Goal: Task Accomplishment & Management: Use online tool/utility

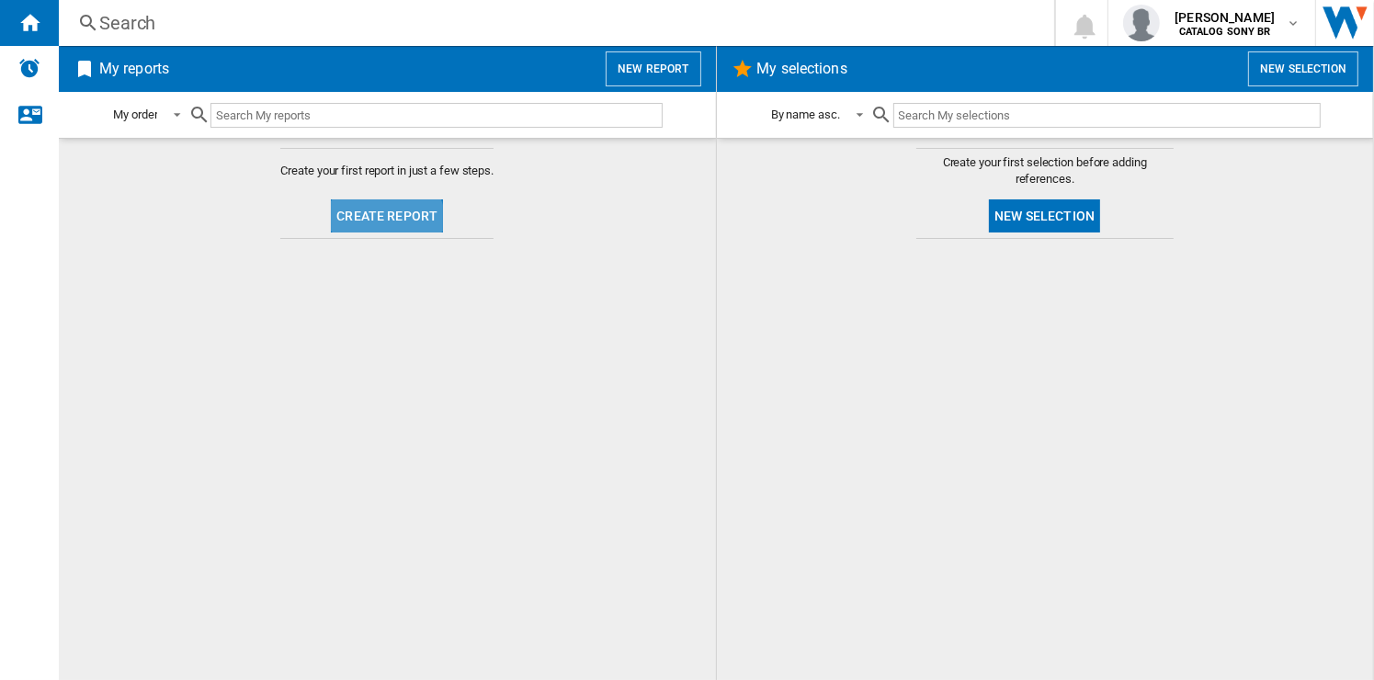
click at [374, 225] on button "Create report" at bounding box center [387, 215] width 112 height 33
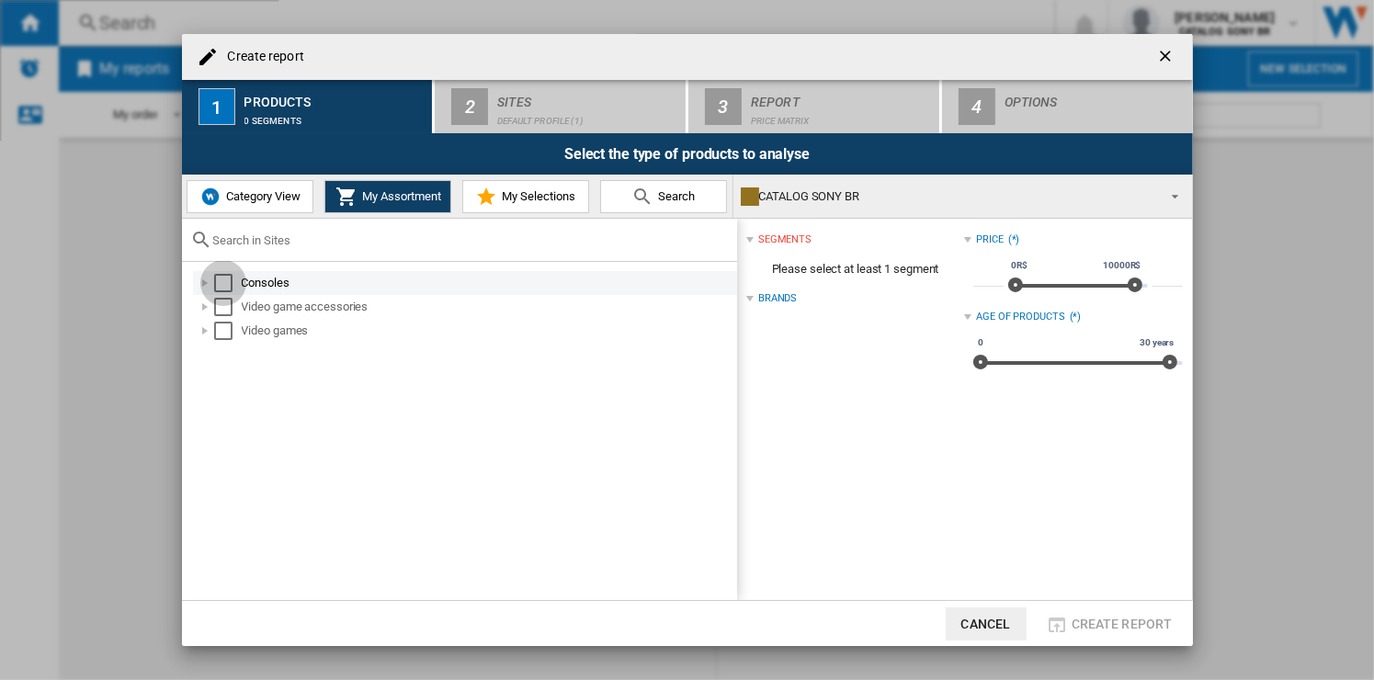
click at [222, 281] on div "Select" at bounding box center [223, 283] width 18 height 18
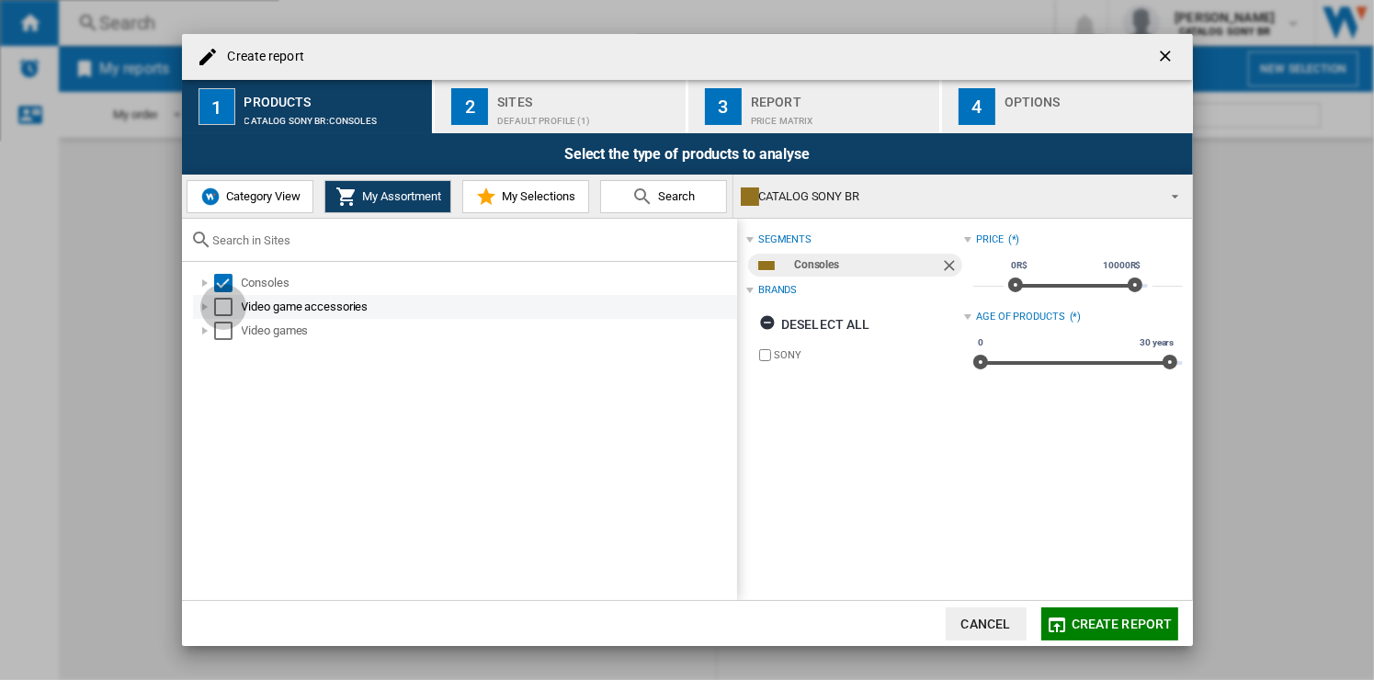
click at [222, 298] on div "Select" at bounding box center [223, 307] width 18 height 18
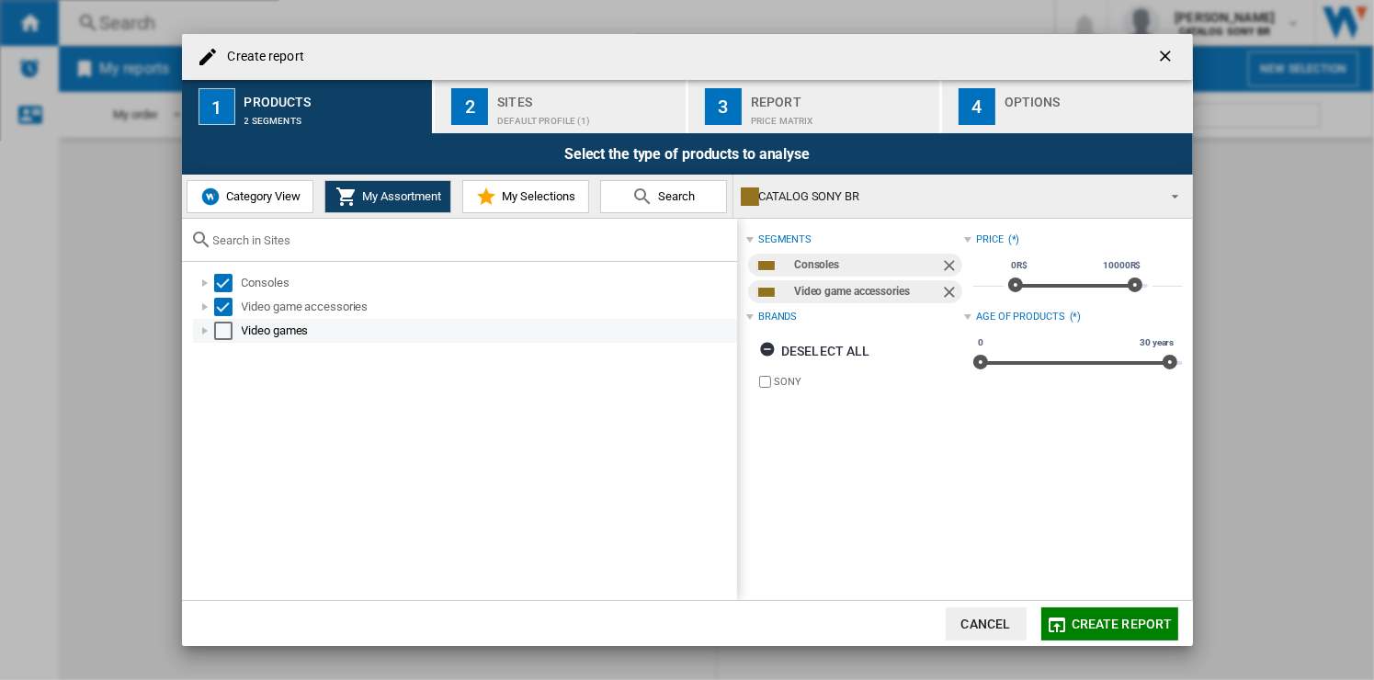
click at [222, 342] on div "Video games" at bounding box center [465, 331] width 544 height 24
click at [222, 331] on div "Select" at bounding box center [223, 331] width 18 height 18
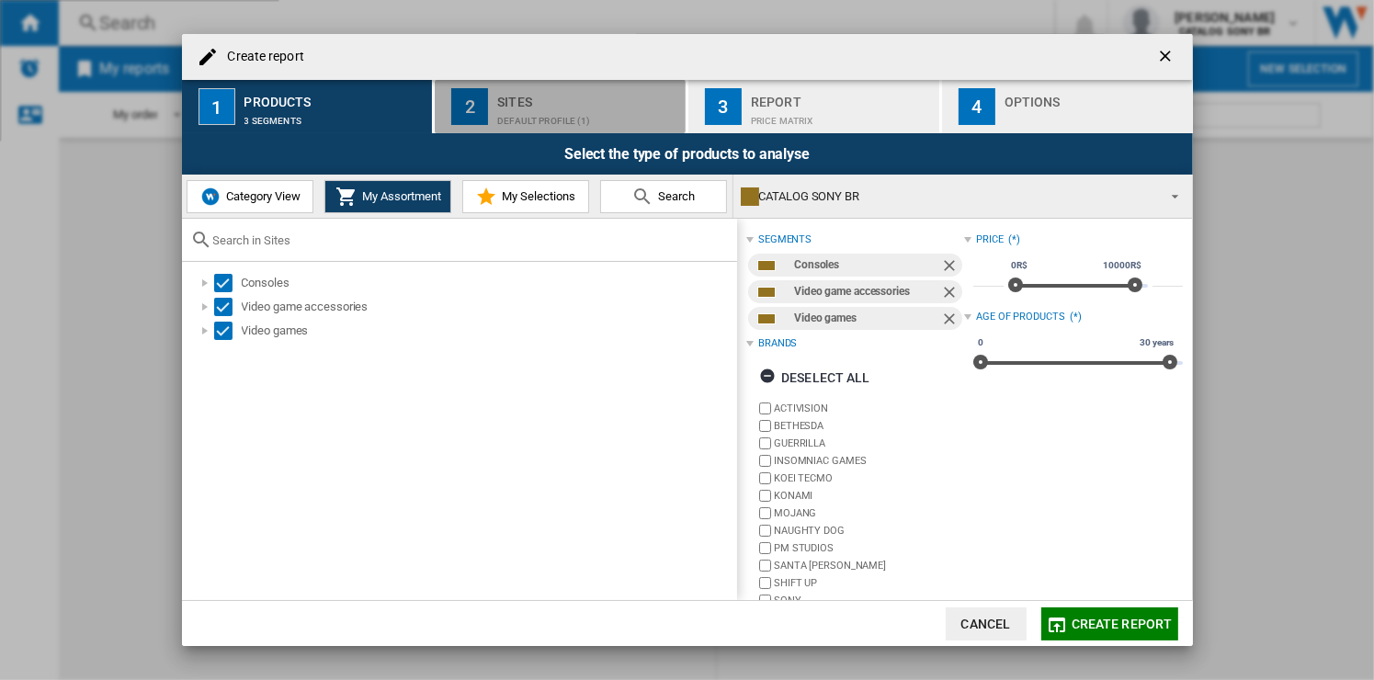
click at [534, 103] on div "Sites" at bounding box center [587, 96] width 181 height 19
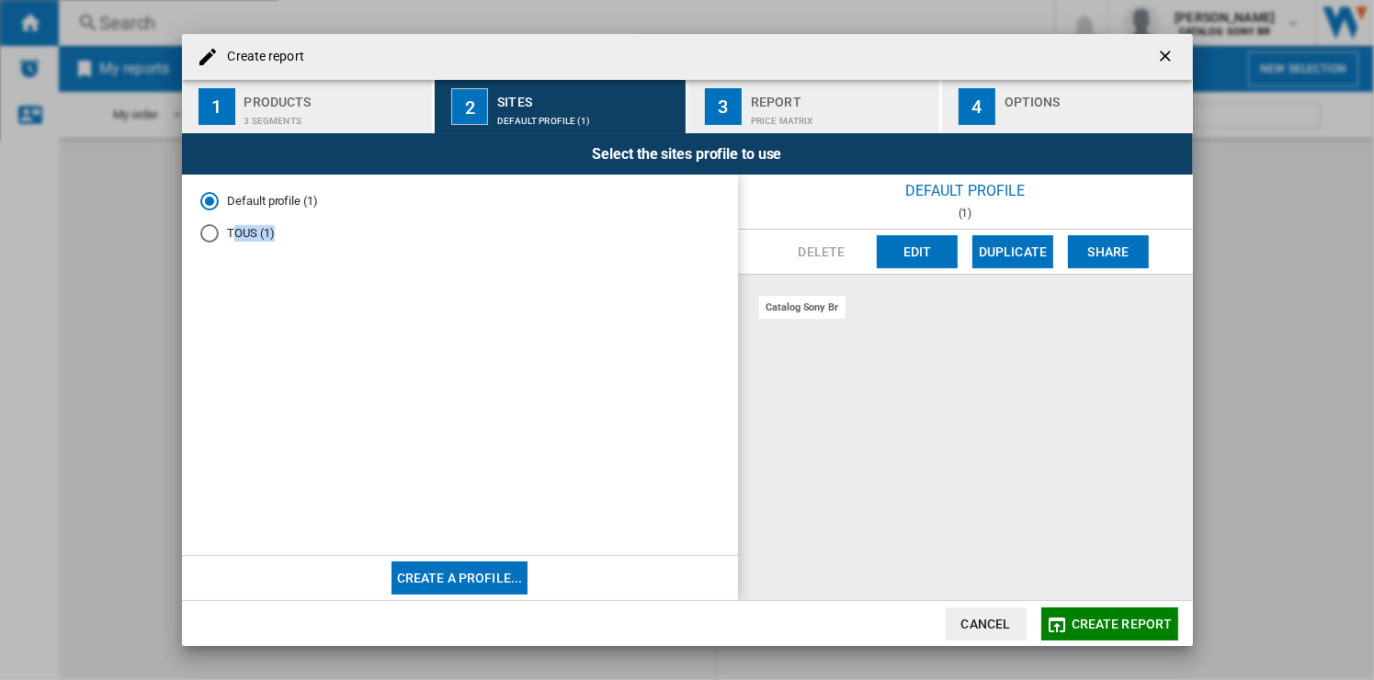
drag, startPoint x: 236, startPoint y: 230, endPoint x: 370, endPoint y: 282, distance: 143.2
click at [370, 282] on div "Default profile (1) TOUS (1)" at bounding box center [460, 366] width 556 height 382
click at [222, 234] on md-radio-button "TOUS (1)" at bounding box center [459, 233] width 519 height 17
click at [242, 201] on md-radio-button "Default profile (1)" at bounding box center [459, 201] width 519 height 17
click at [234, 225] on md-radio-button "TOUS (1)" at bounding box center [459, 233] width 519 height 17
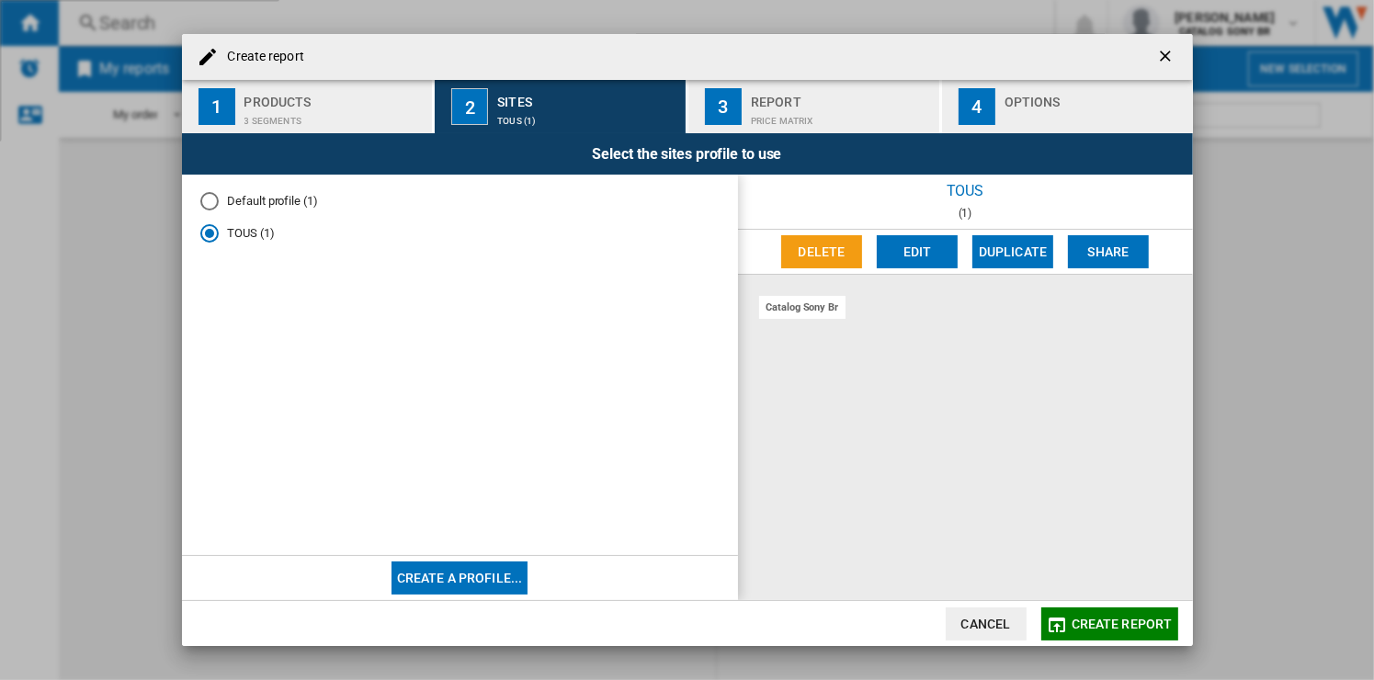
click at [781, 309] on div "catalog sony br" at bounding box center [802, 307] width 87 height 23
click at [869, 366] on div "catalog sony br" at bounding box center [965, 437] width 455 height 325
click at [277, 194] on md-radio-button "Default profile (1)" at bounding box center [459, 201] width 519 height 17
click at [246, 221] on md-radio-group "Default profile (1) TOUS (1)" at bounding box center [459, 224] width 519 height 63
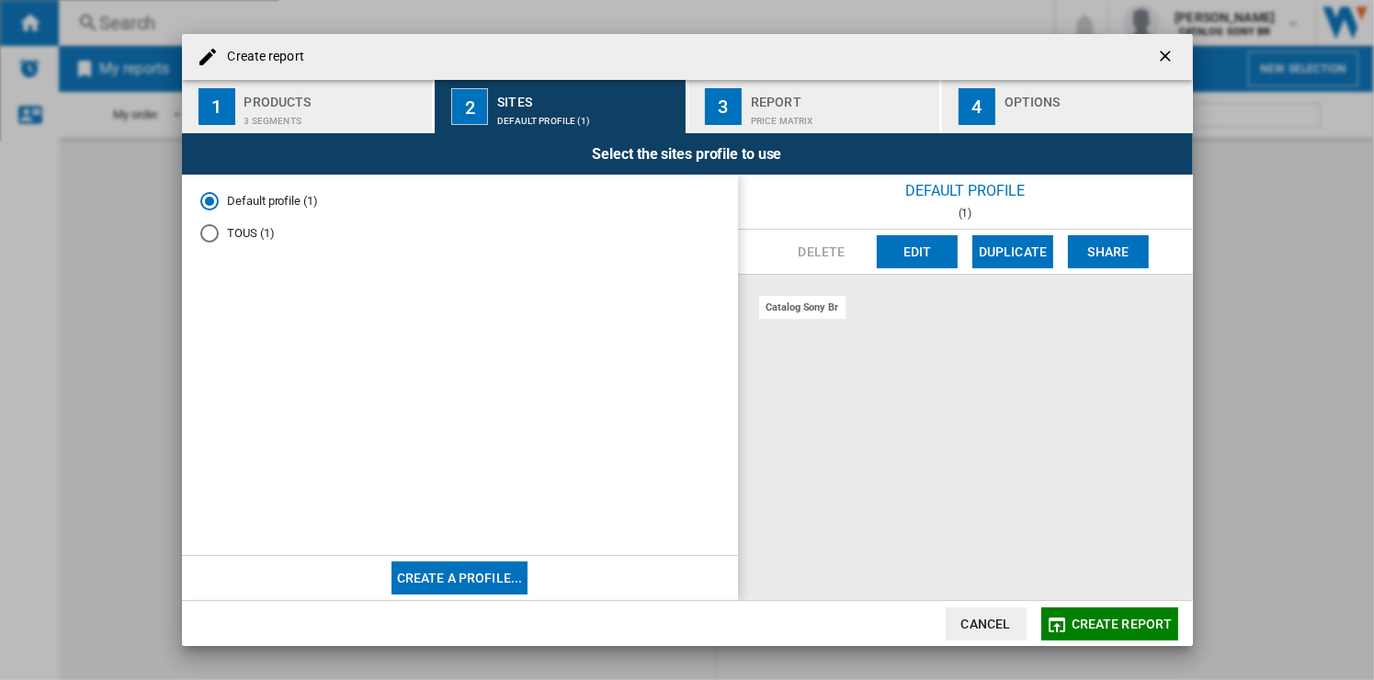
click at [245, 228] on md-radio-button "TOUS (1)" at bounding box center [459, 233] width 519 height 17
click at [249, 199] on md-radio-button "Default profile (1)" at bounding box center [459, 201] width 519 height 17
click at [811, 316] on div "catalog sony br" at bounding box center [802, 307] width 87 height 23
click at [240, 240] on md-radio-button "TOUS (1)" at bounding box center [459, 233] width 519 height 17
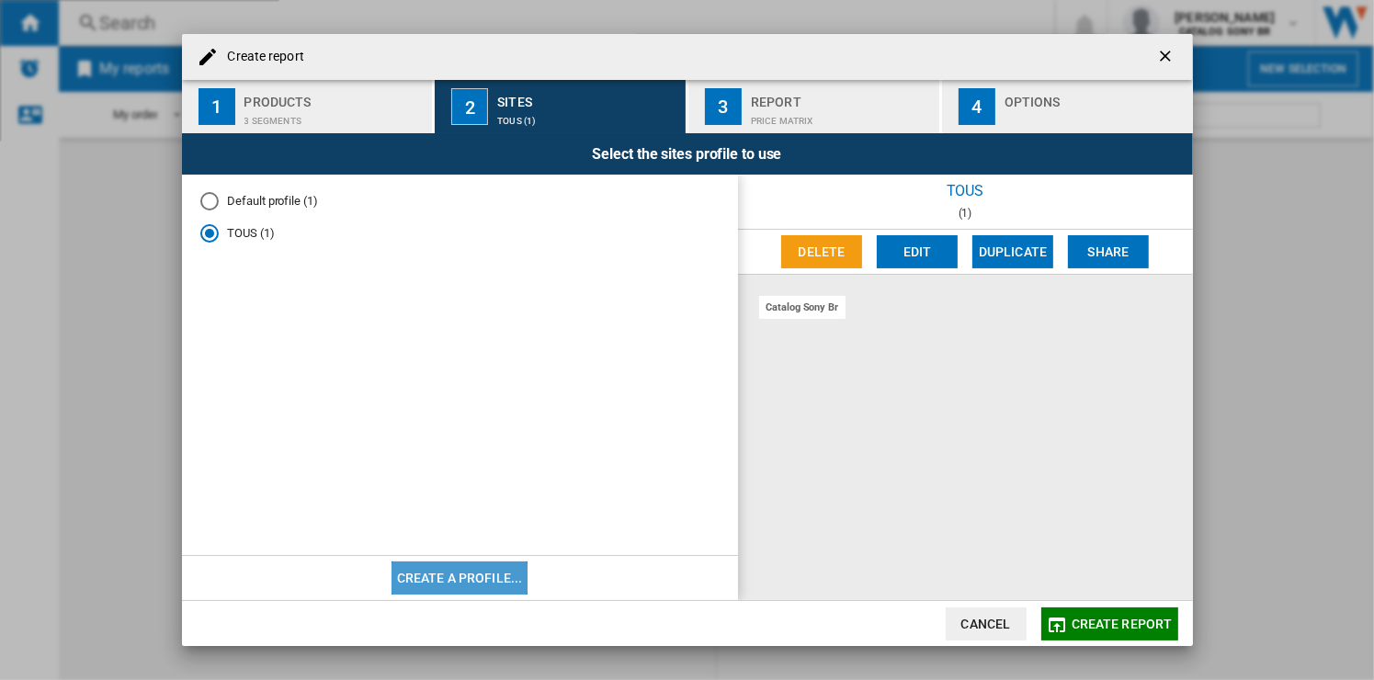
click at [467, 576] on button "Create a profile..." at bounding box center [460, 578] width 137 height 33
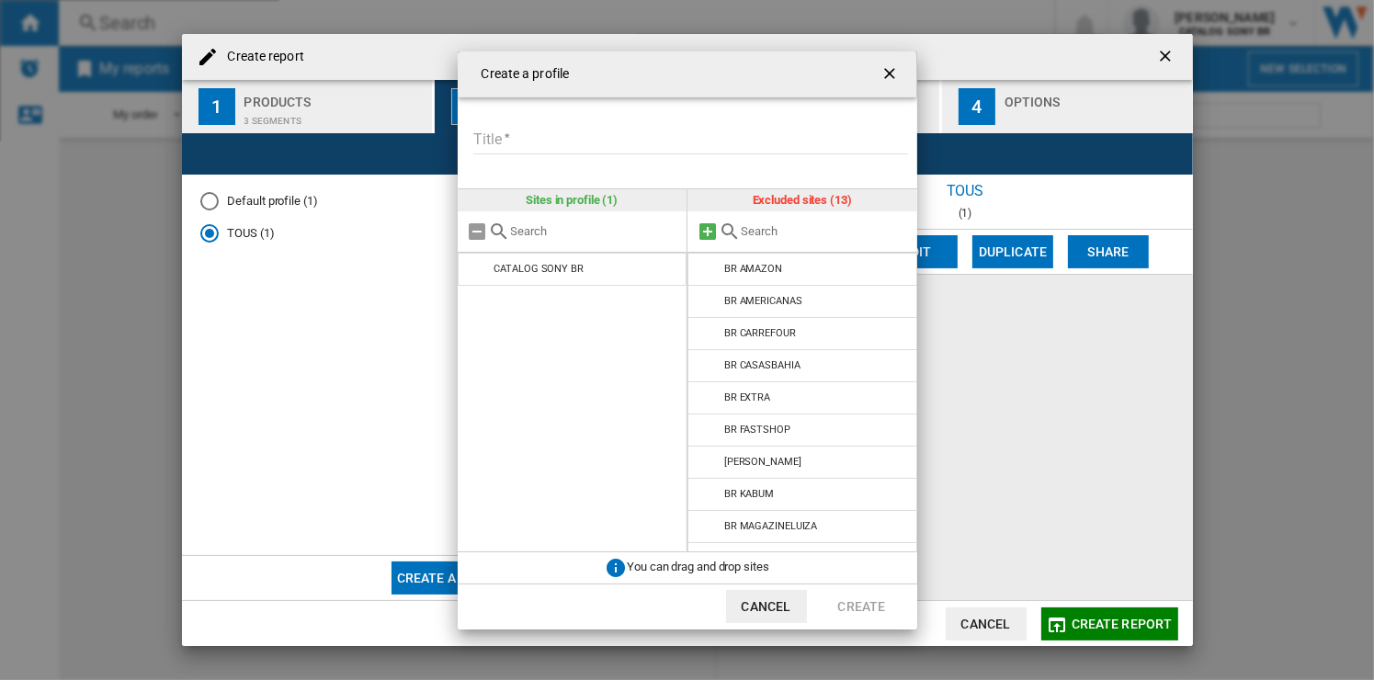
click at [712, 227] on md-icon at bounding box center [708, 232] width 22 height 22
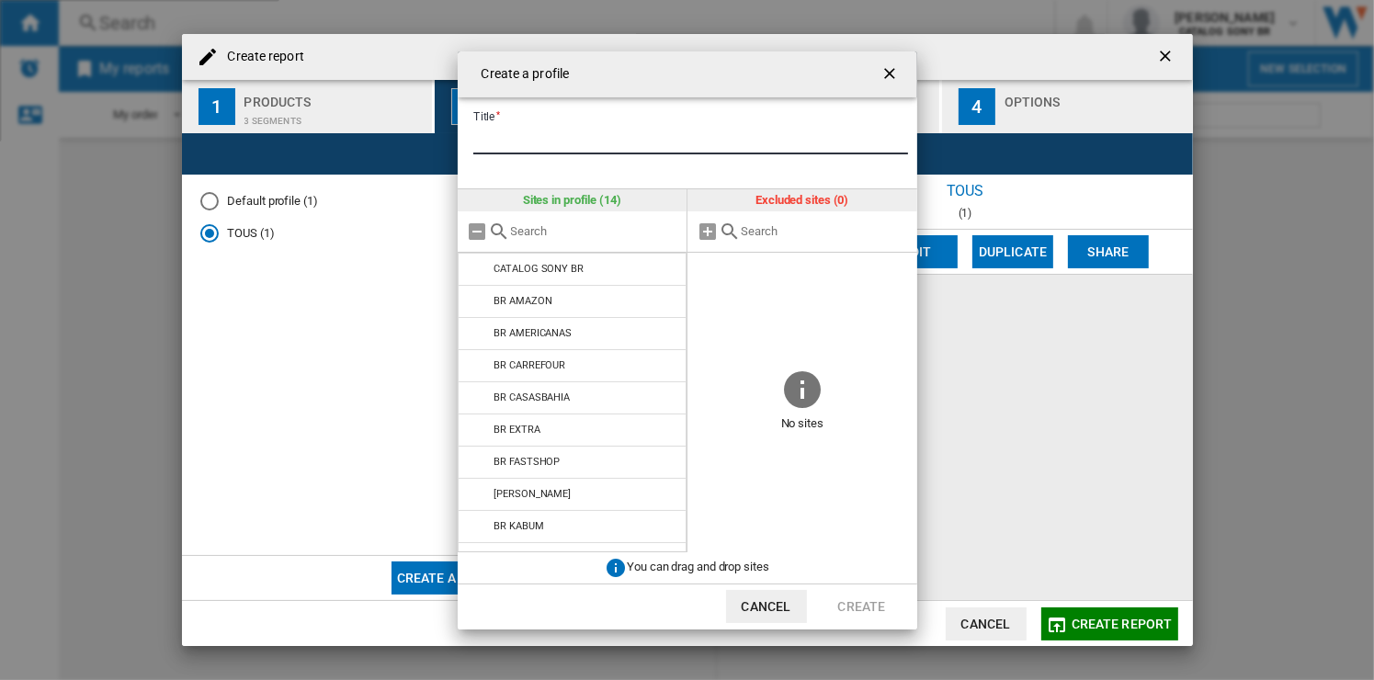
click at [621, 138] on input "Title" at bounding box center [690, 141] width 435 height 28
type input "********"
click at [863, 607] on button "Create" at bounding box center [862, 606] width 81 height 33
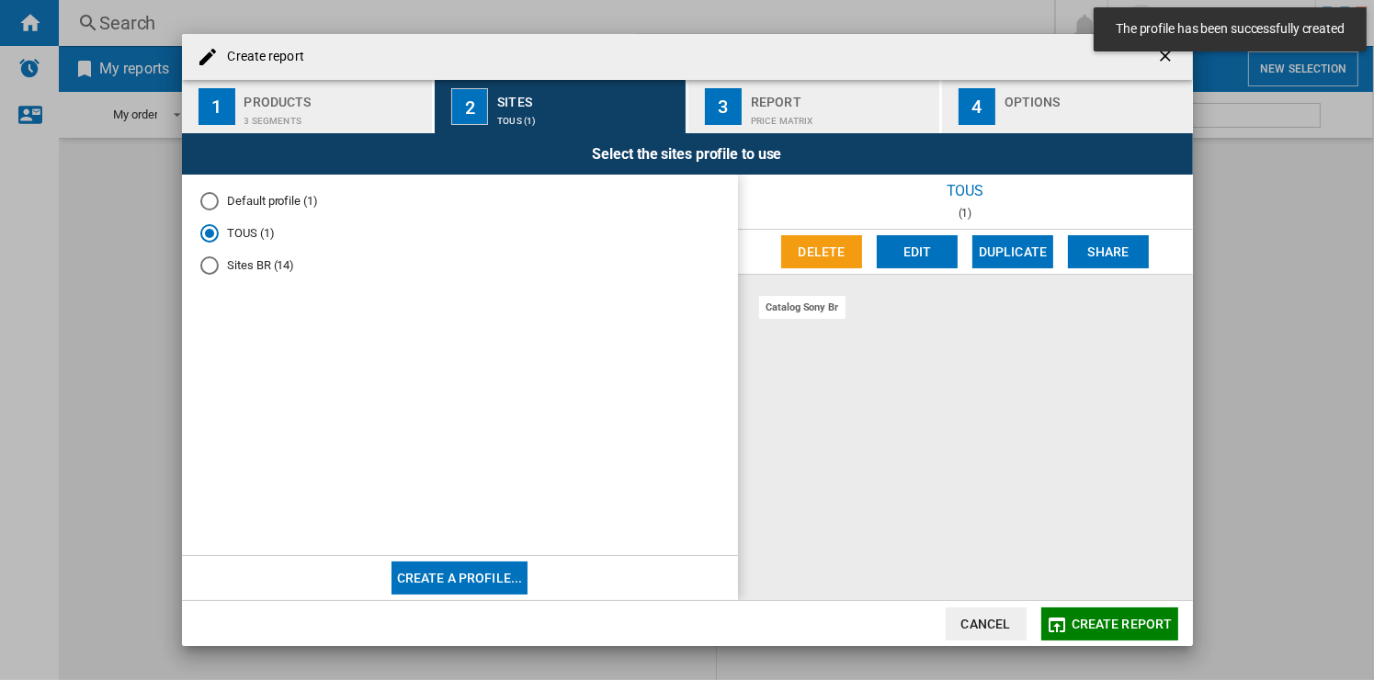
click at [274, 256] on md-radio-button "Sites BR (14)" at bounding box center [459, 264] width 519 height 17
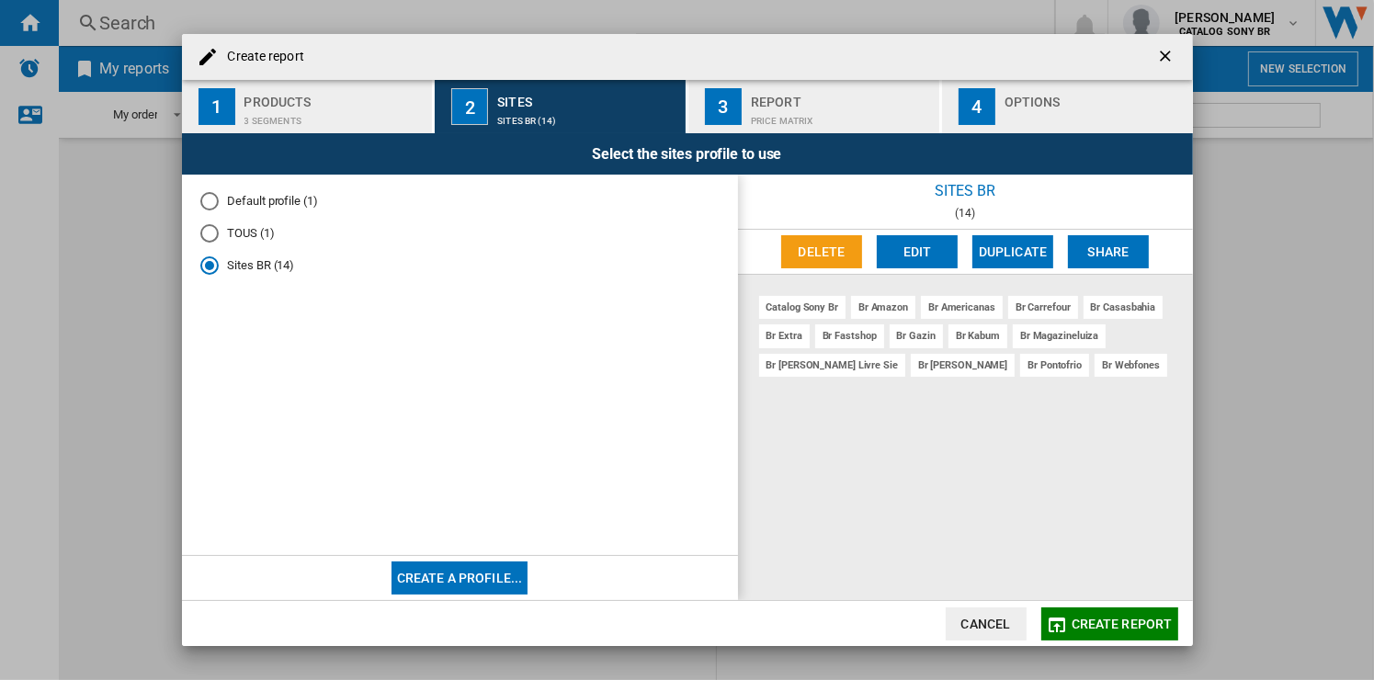
click at [811, 116] on div "Price Matrix" at bounding box center [841, 116] width 181 height 19
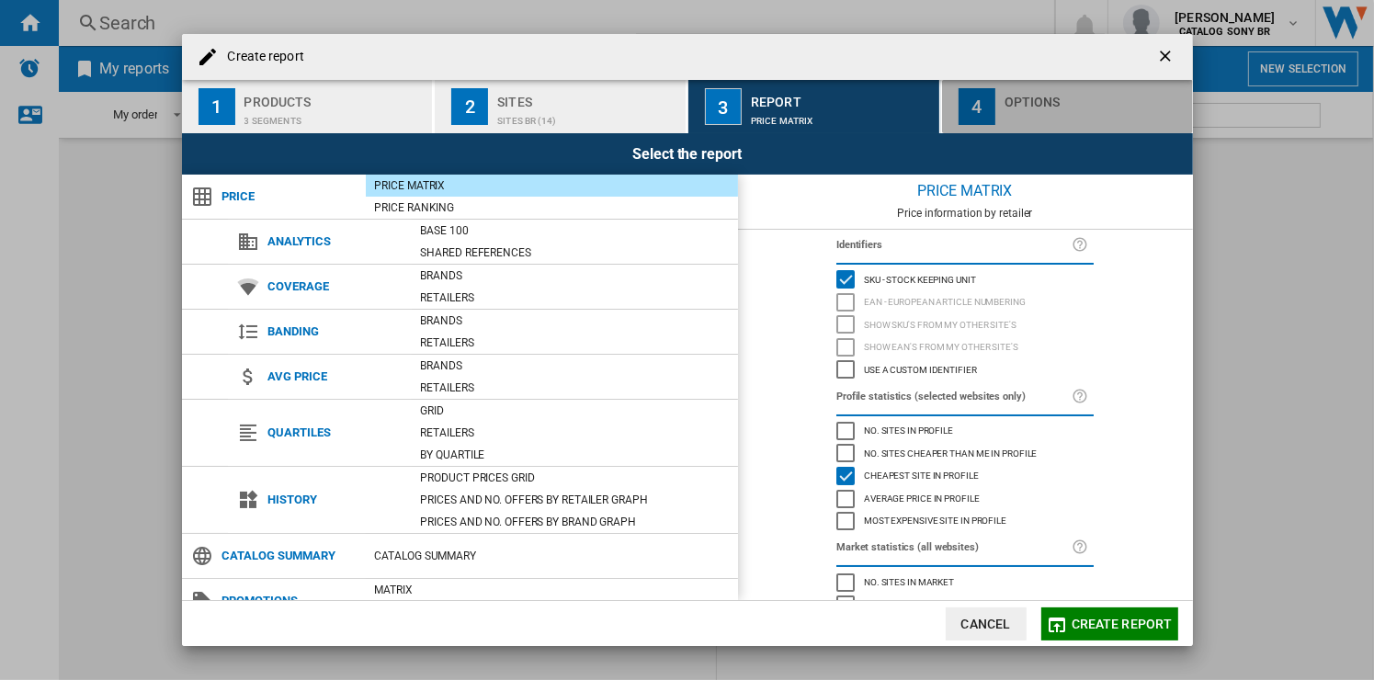
click at [1034, 103] on div "Options" at bounding box center [1095, 96] width 181 height 19
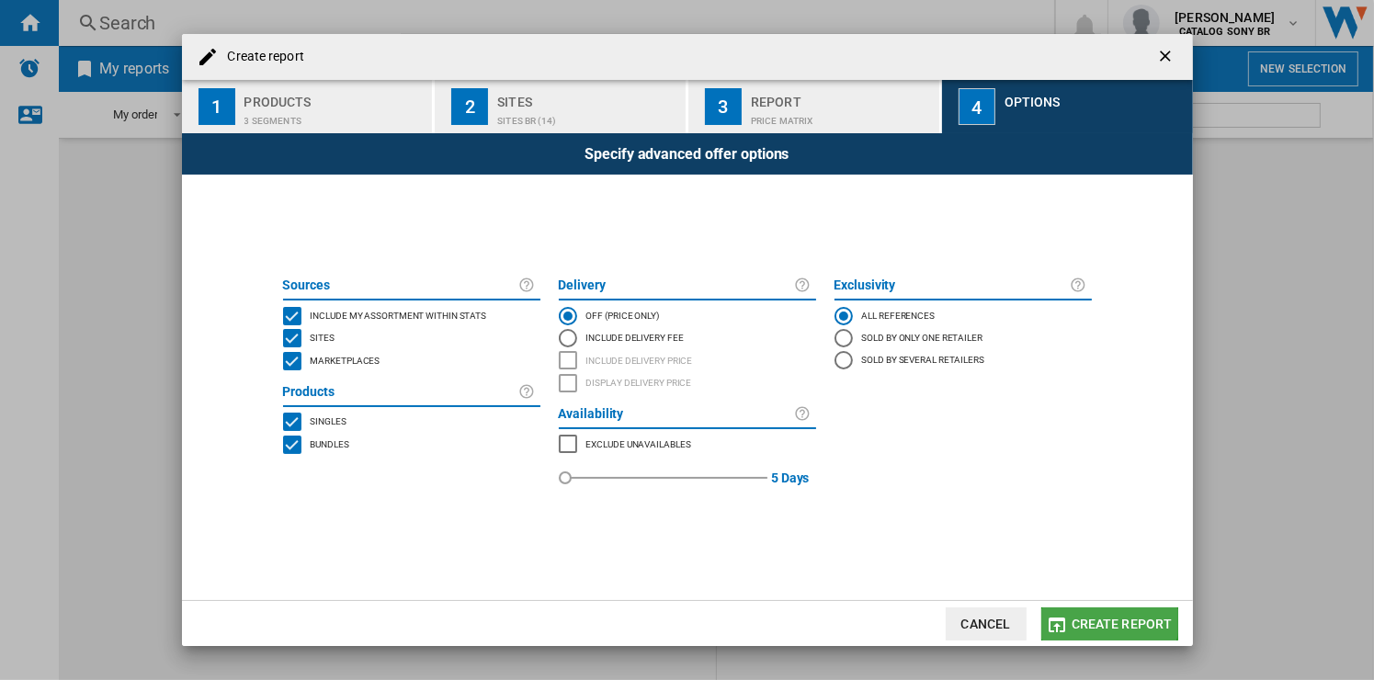
click at [1084, 617] on span "Create report" at bounding box center [1122, 624] width 101 height 15
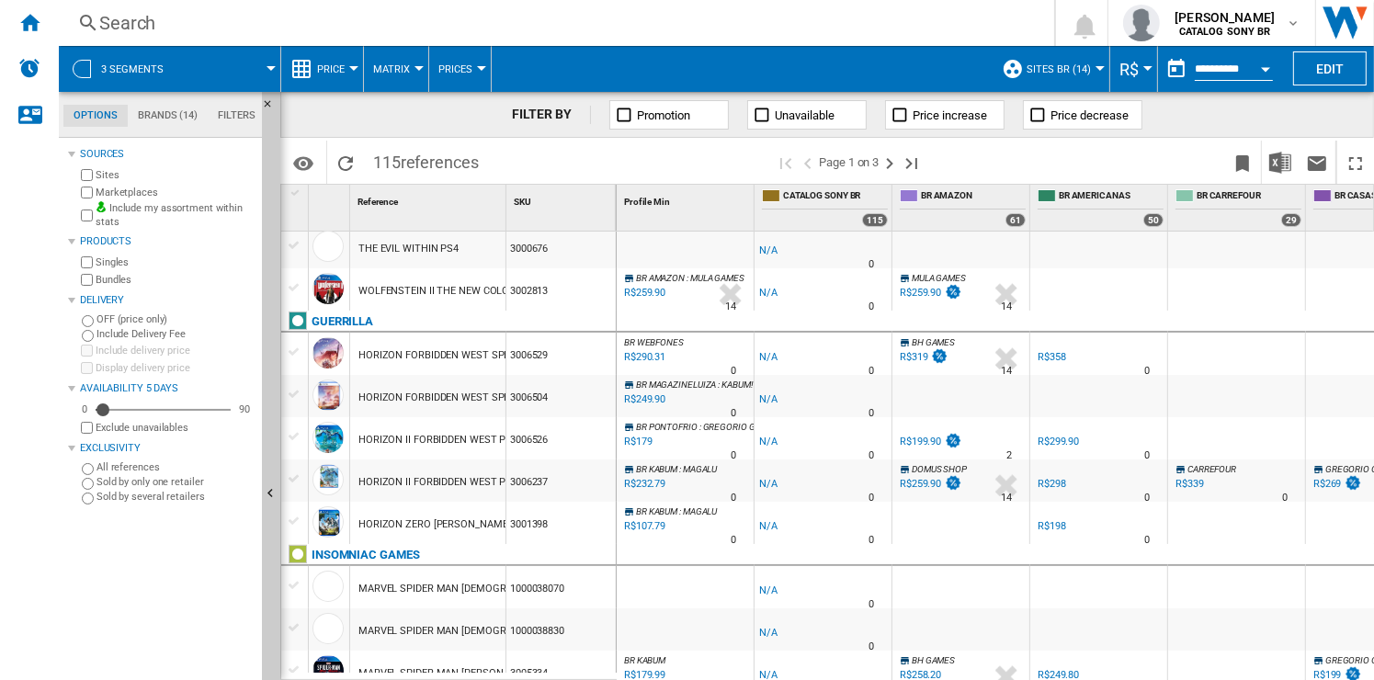
scroll to position [299, 0]
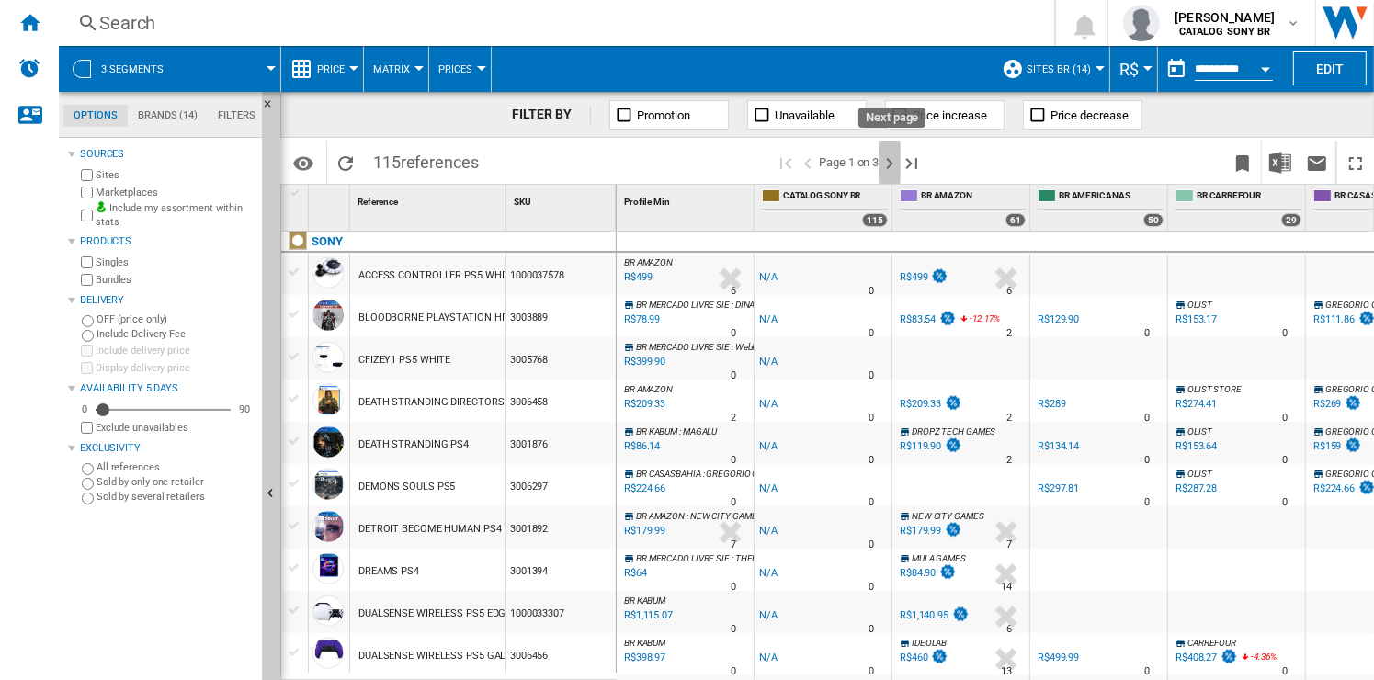
click at [886, 165] on ng-md-icon "Next page" at bounding box center [890, 164] width 22 height 22
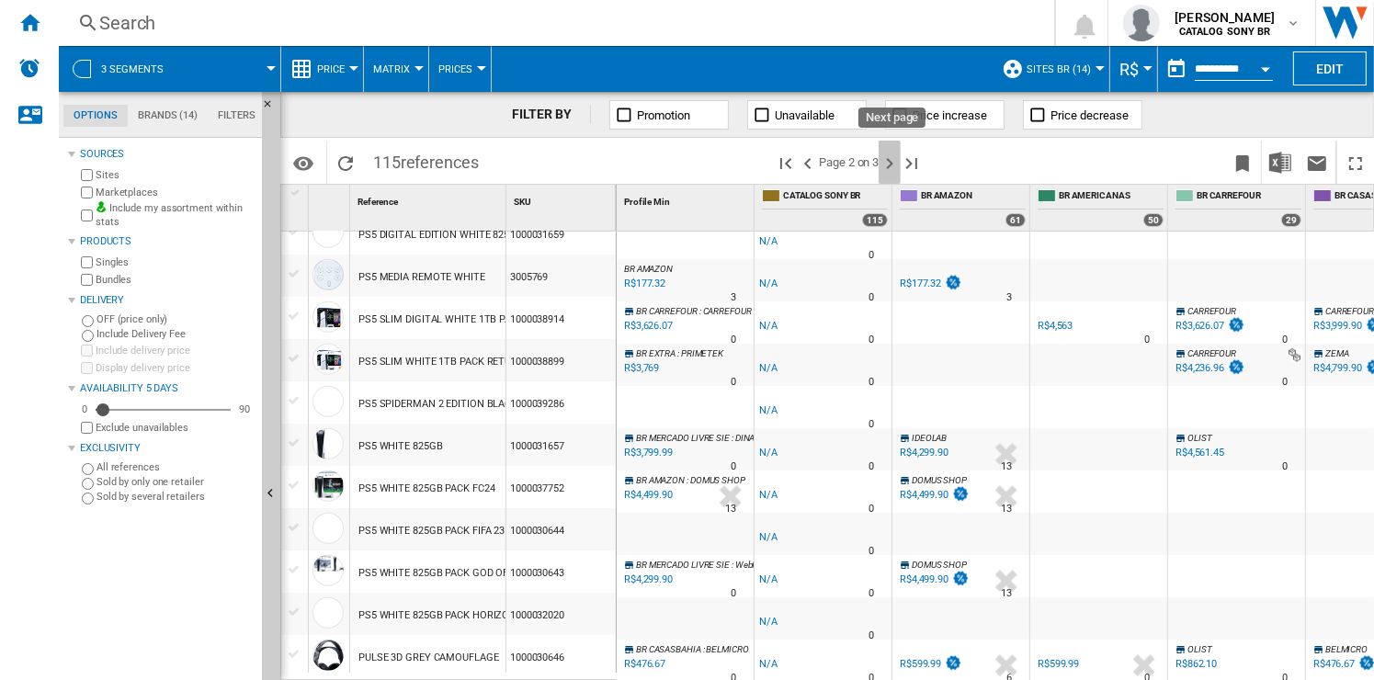
click at [887, 158] on ng-md-icon "Next page" at bounding box center [890, 164] width 22 height 22
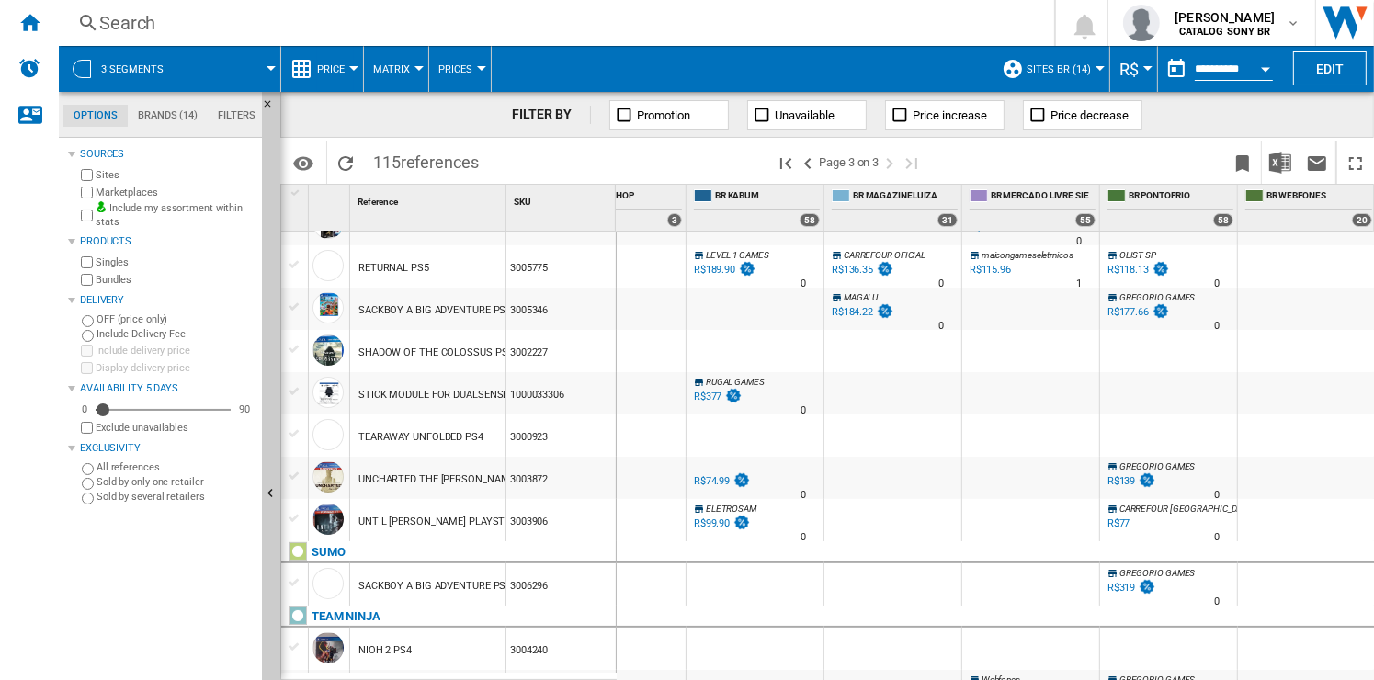
click at [340, 66] on span "Price" at bounding box center [331, 69] width 28 height 12
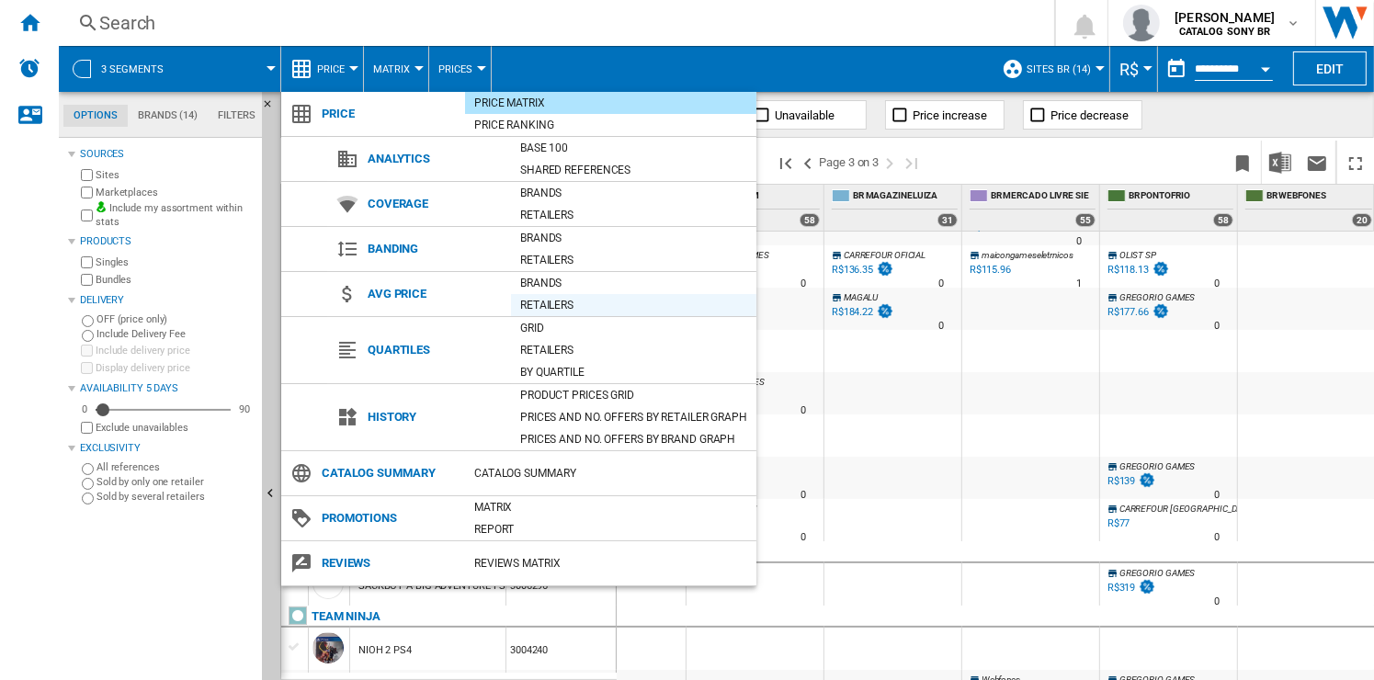
click at [549, 301] on div "Retailers" at bounding box center [633, 305] width 245 height 18
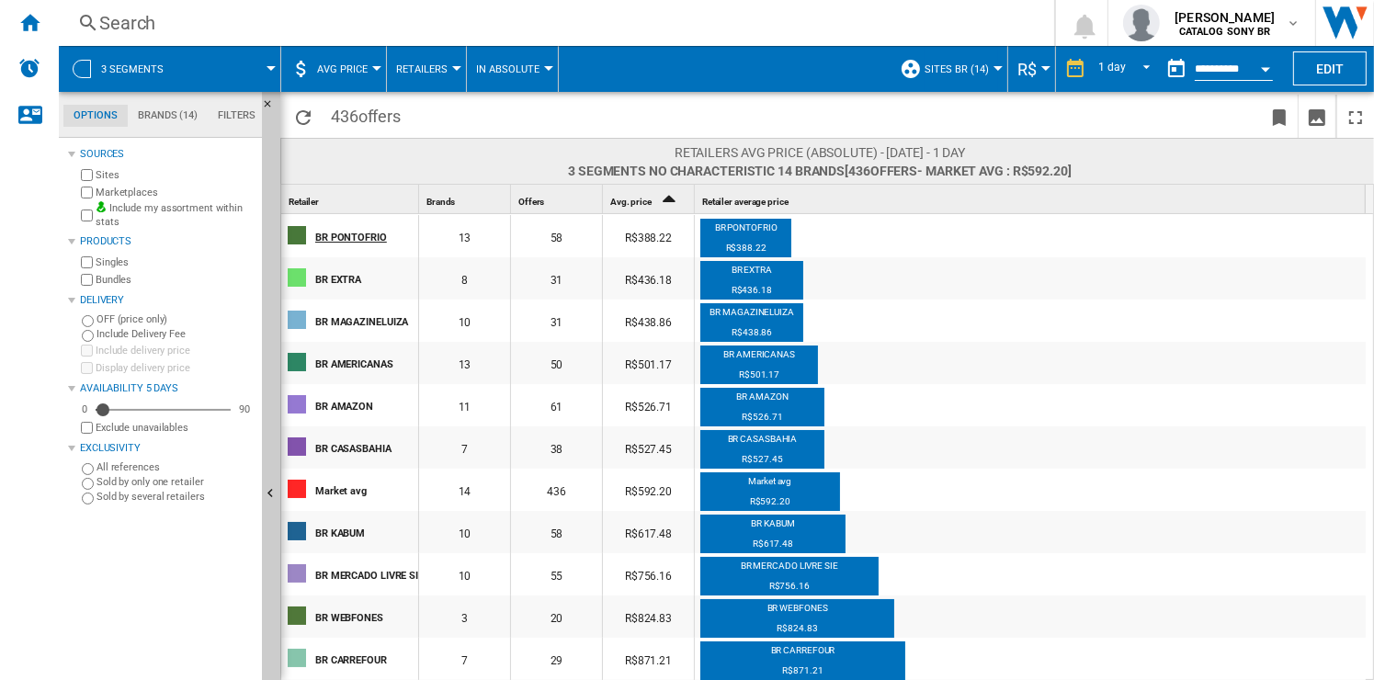
click at [353, 235] on div "BR PONTOFRIO" at bounding box center [366, 236] width 102 height 39
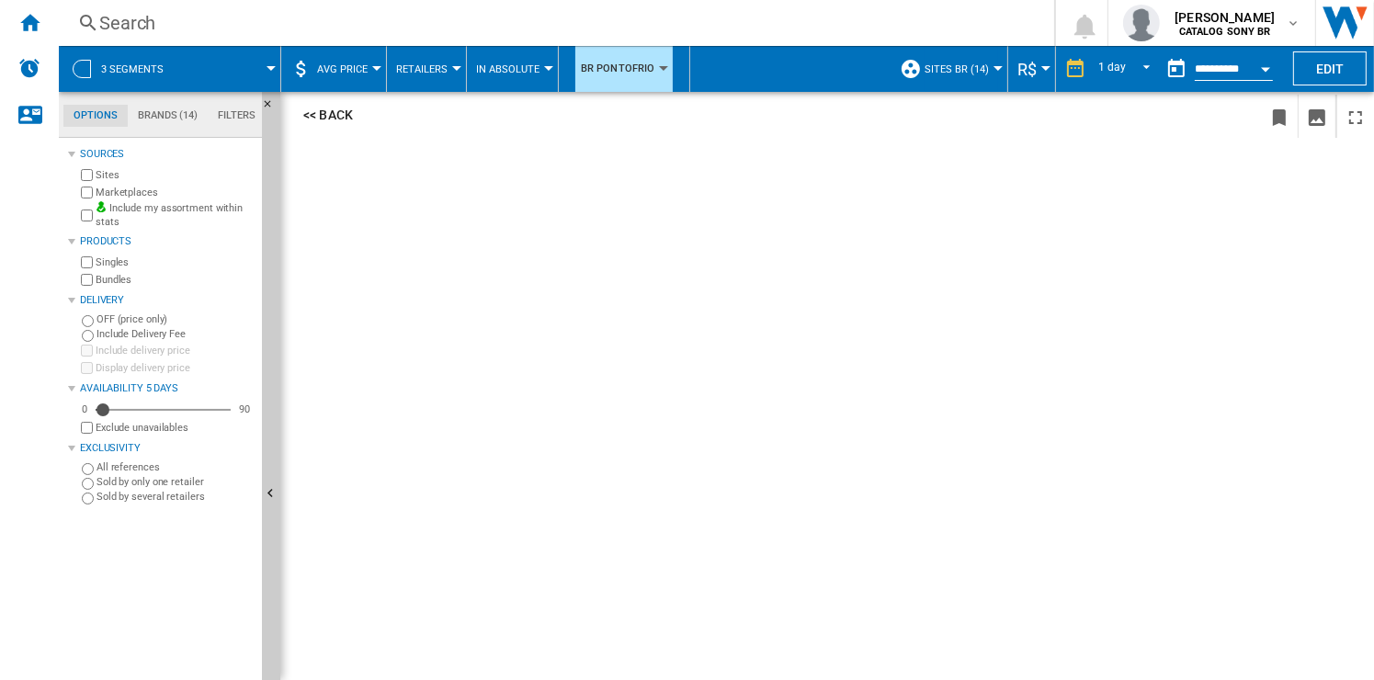
click at [353, 235] on div "<< Back" at bounding box center [827, 386] width 1094 height 588
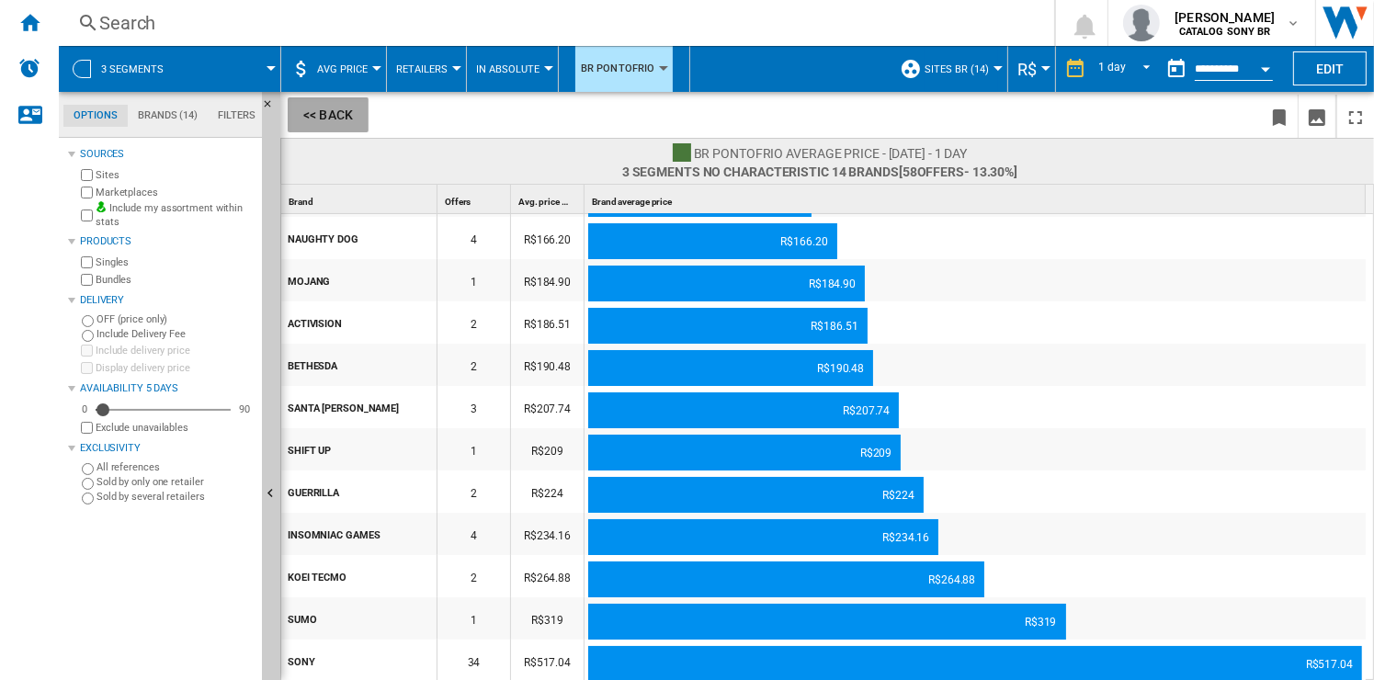
click at [324, 120] on button "<< Back" at bounding box center [328, 114] width 81 height 35
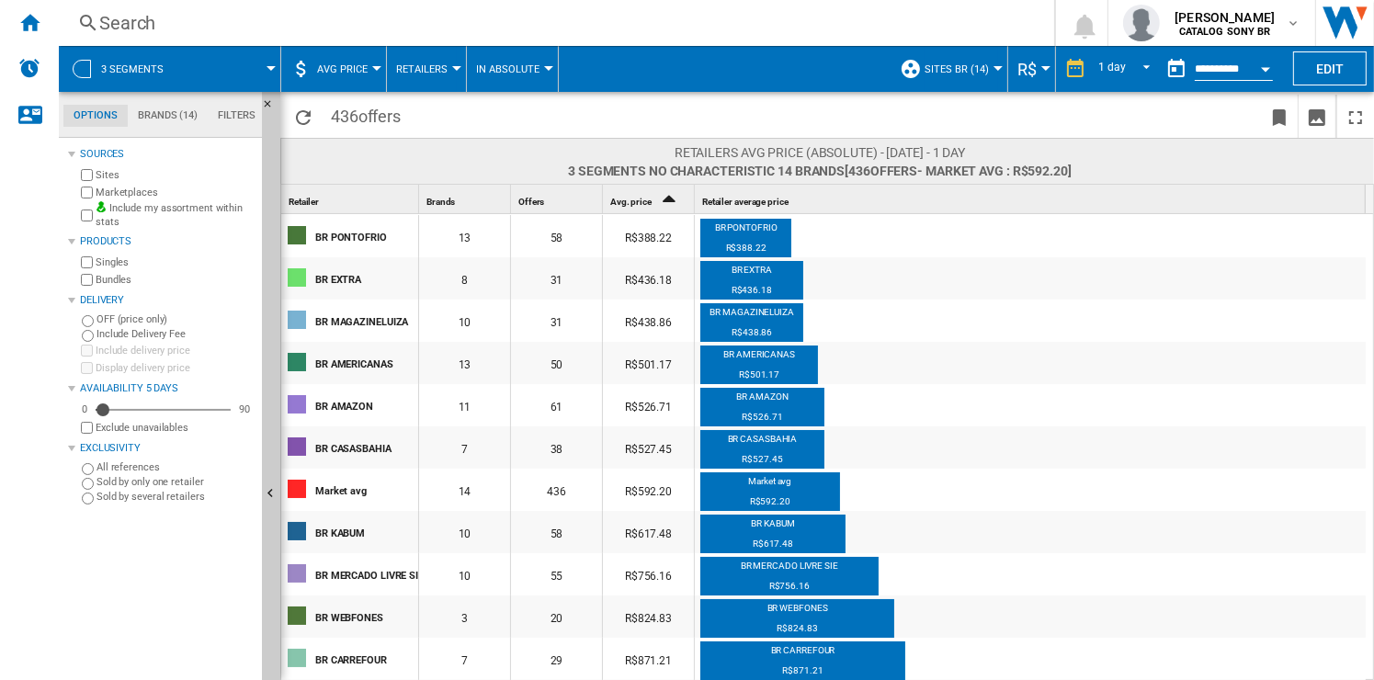
click at [426, 60] on button "Retailers" at bounding box center [426, 69] width 61 height 46
click at [426, 60] on md-backdrop at bounding box center [687, 340] width 1374 height 680
click at [362, 70] on span "AVG Price" at bounding box center [342, 69] width 51 height 12
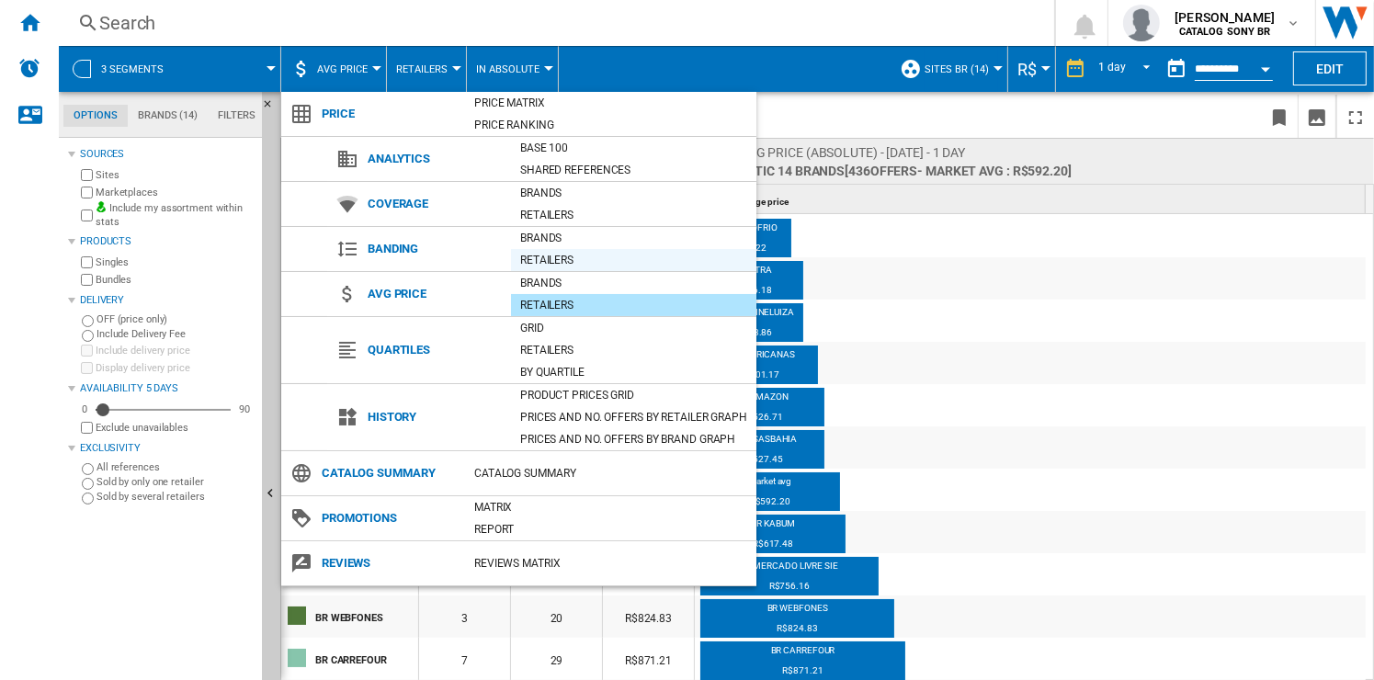
click at [573, 254] on div "Retailers" at bounding box center [633, 260] width 245 height 18
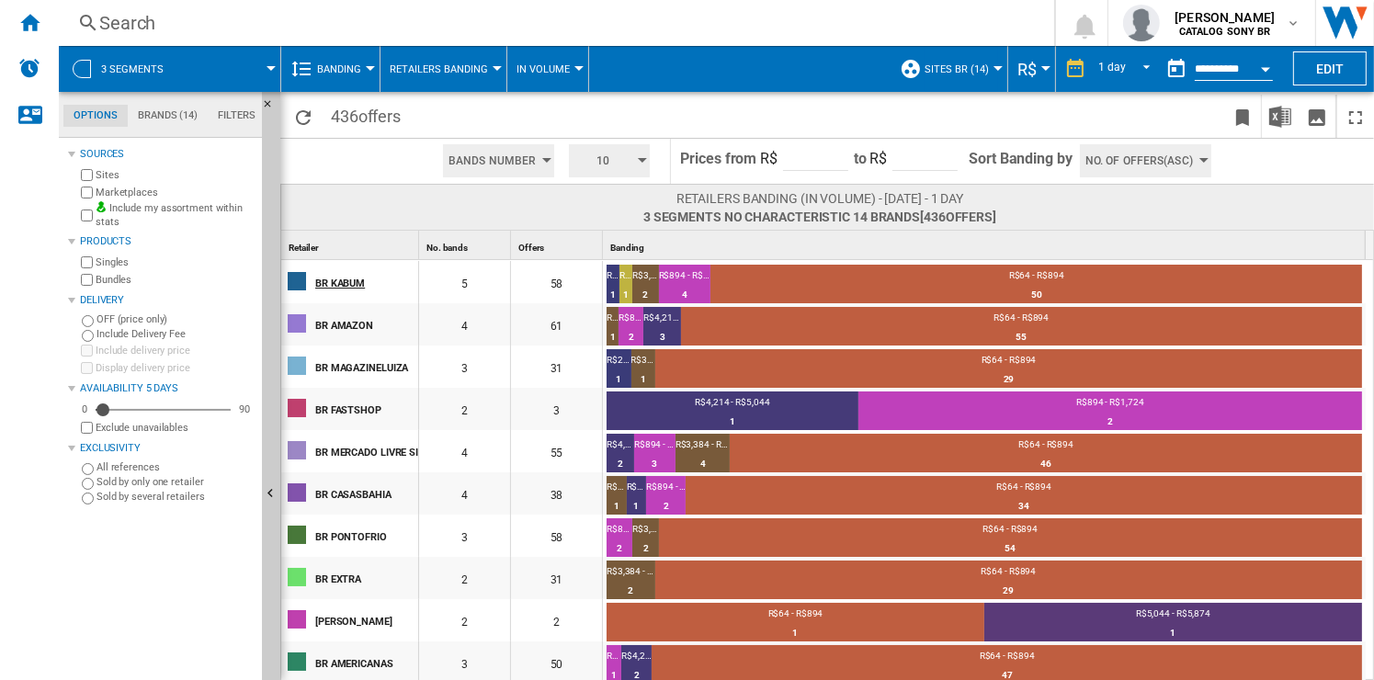
click at [348, 290] on div "BR KABUM" at bounding box center [366, 282] width 102 height 39
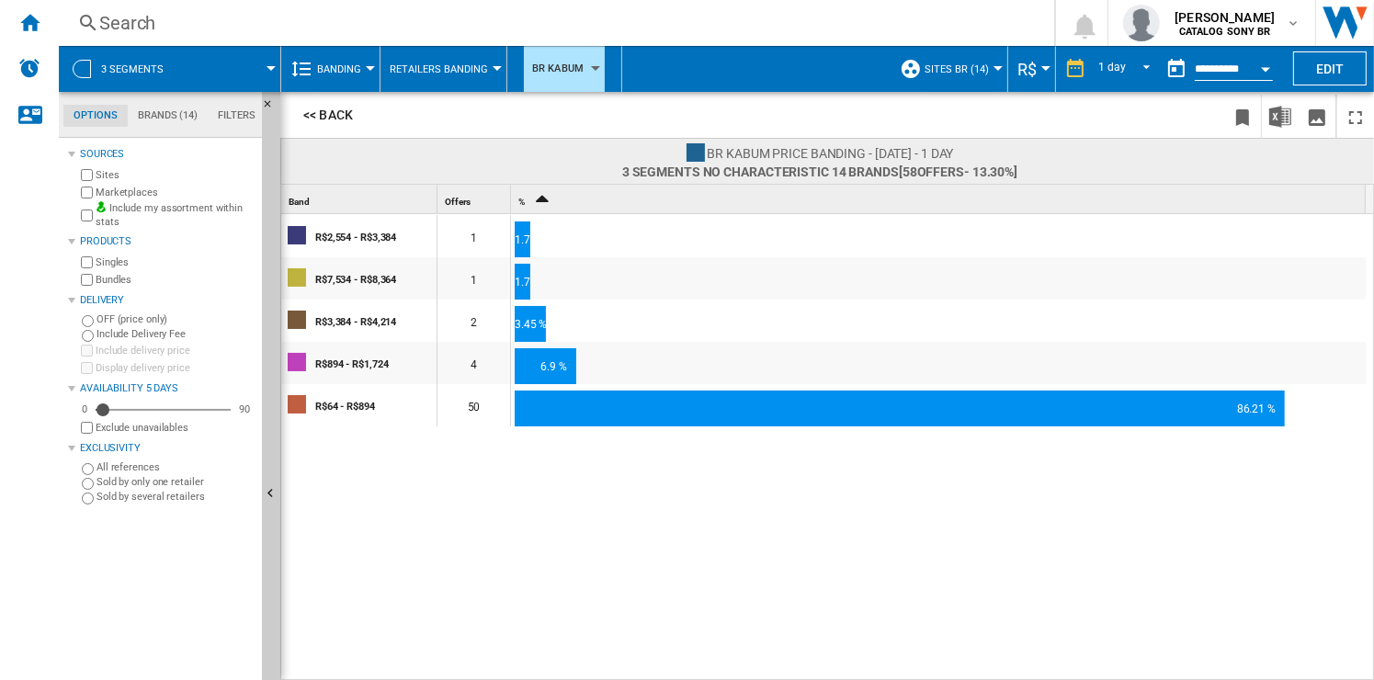
click at [324, 63] on span "Banding" at bounding box center [339, 69] width 44 height 12
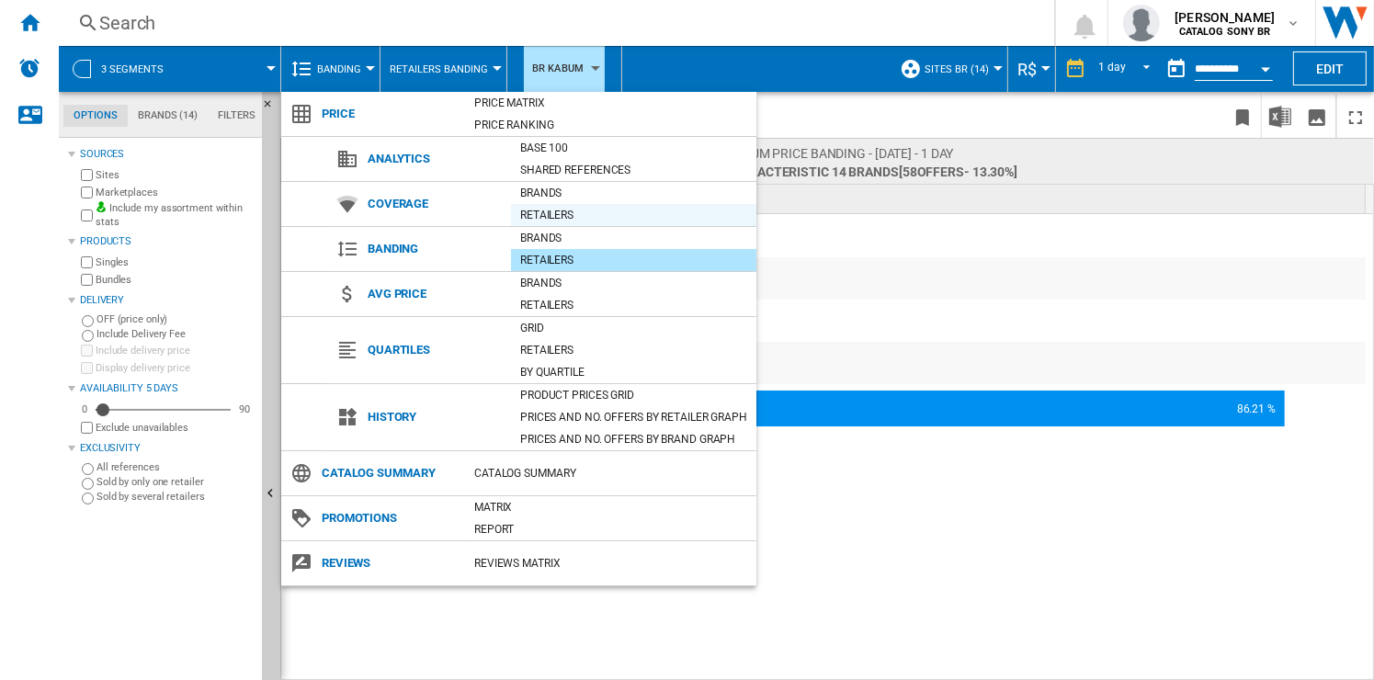
click at [547, 206] on div "Retailers" at bounding box center [633, 215] width 245 height 18
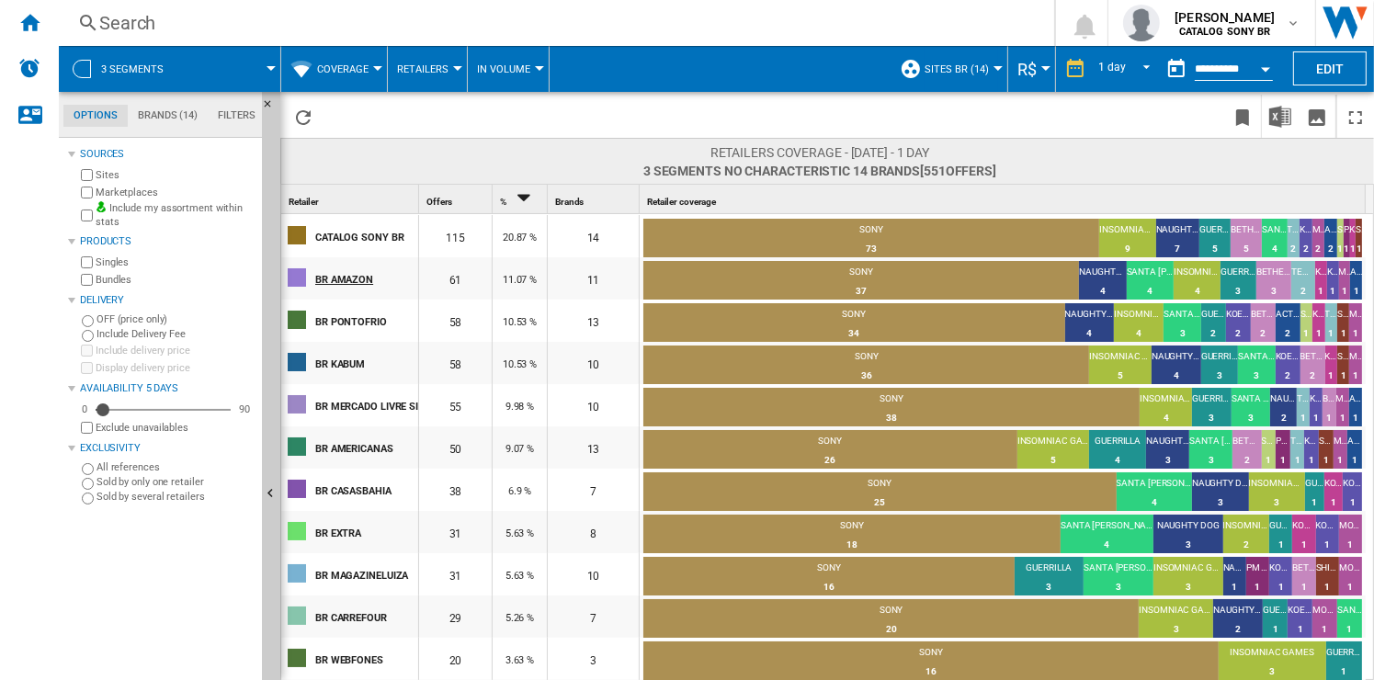
click at [352, 279] on div "BR AMAZON" at bounding box center [366, 278] width 102 height 39
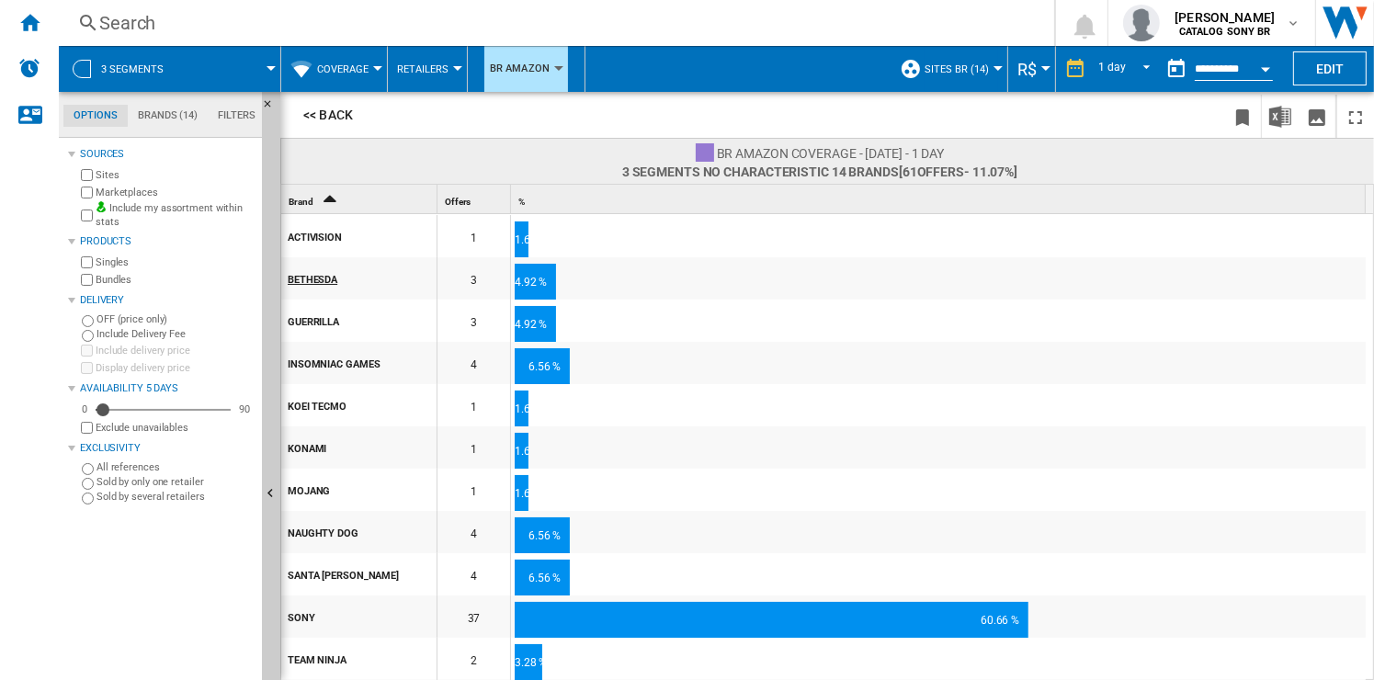
click at [300, 286] on div "BETHESDA" at bounding box center [362, 278] width 148 height 39
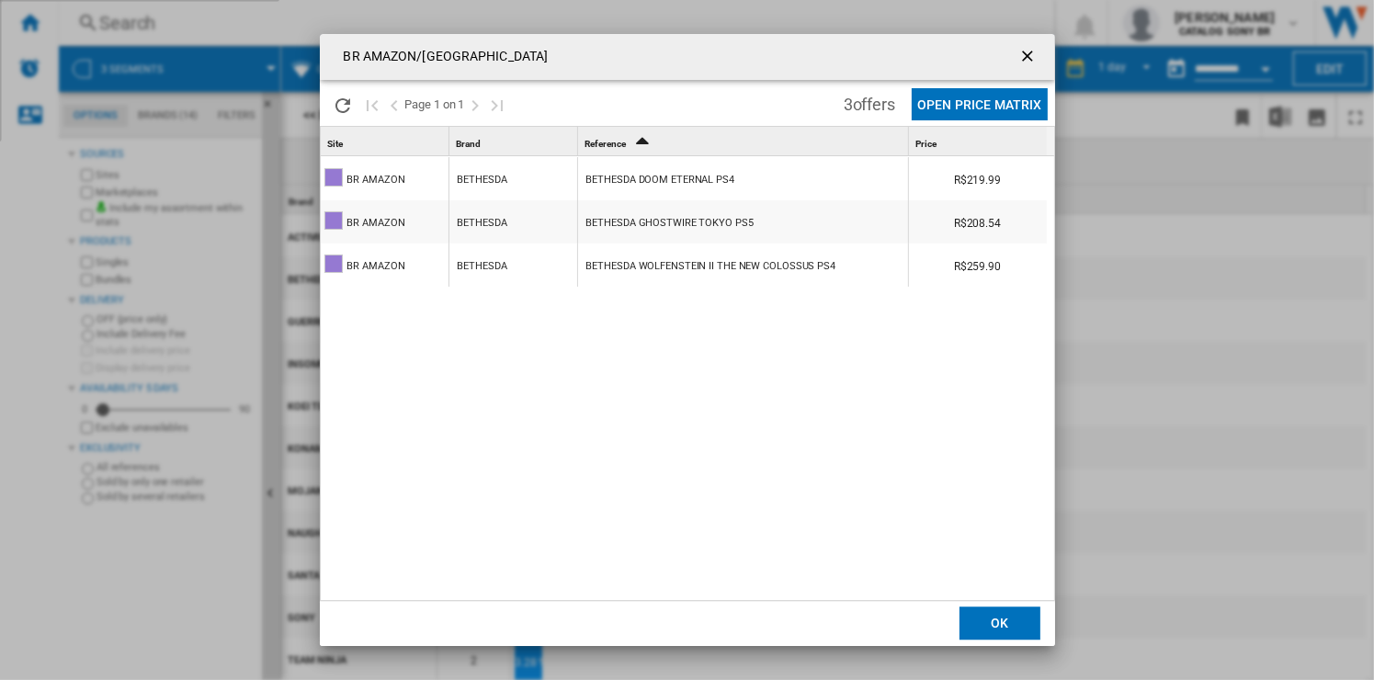
click at [674, 260] on div "BETHESDA WOLFENSTEIN II THE NEW COLOSSUS PS4" at bounding box center [712, 266] width 250 height 42
click at [1187, 362] on div "BR AMAZON/[GEOGRAPHIC_DATA] Please wait... Page 1 on 1 3 offers Open Price Matr…" at bounding box center [687, 340] width 1374 height 680
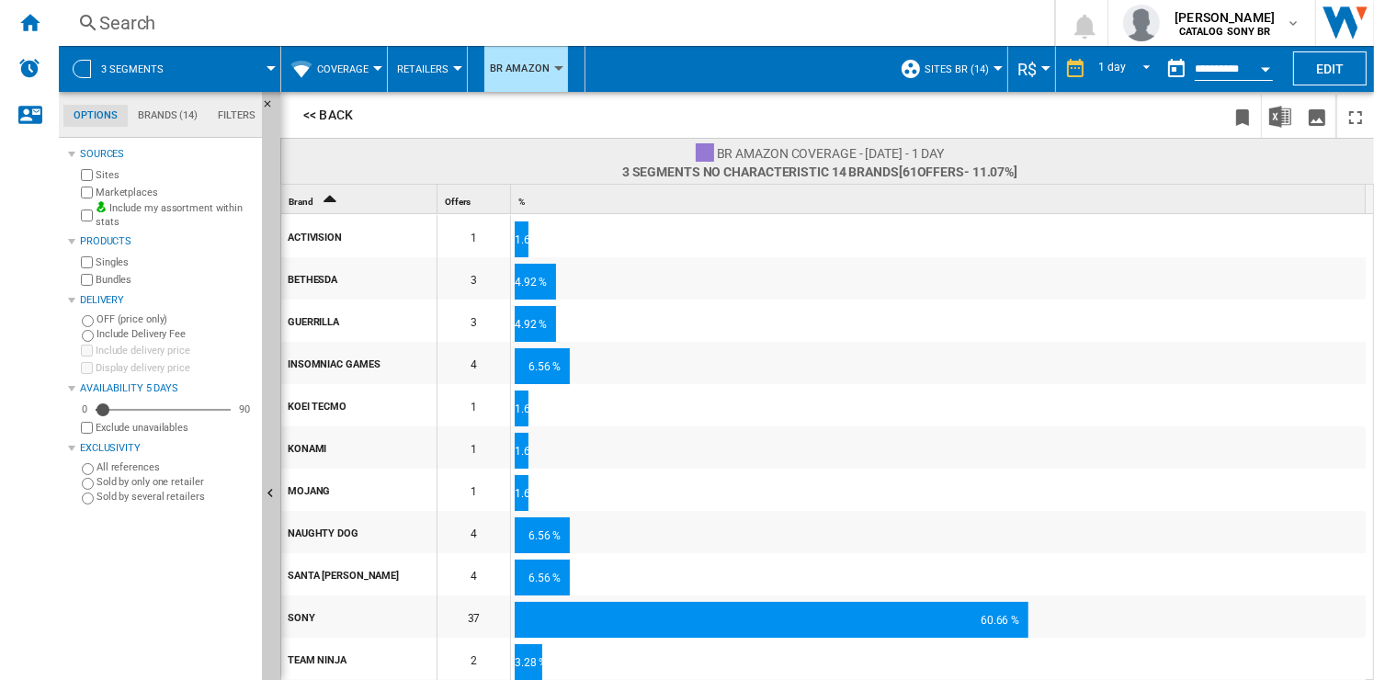
click at [357, 70] on span "Coverage" at bounding box center [342, 69] width 51 height 12
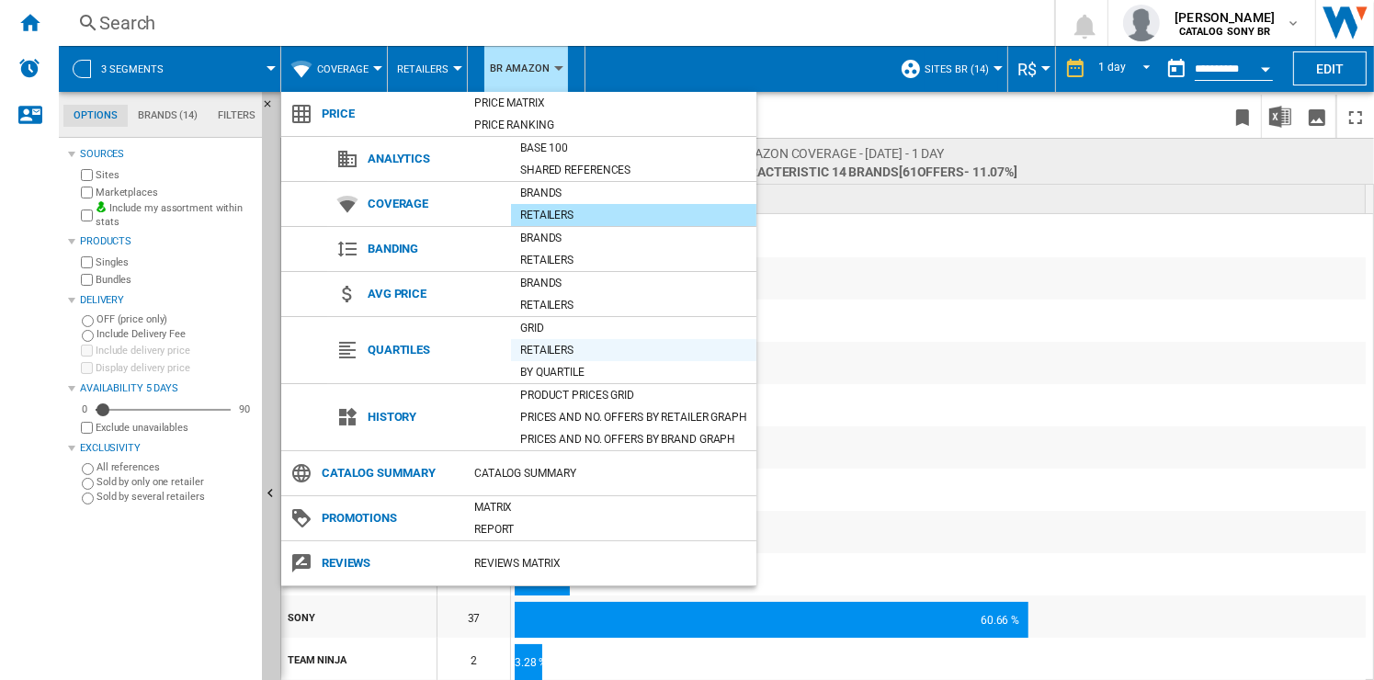
click at [561, 346] on div "Retailers" at bounding box center [633, 350] width 245 height 18
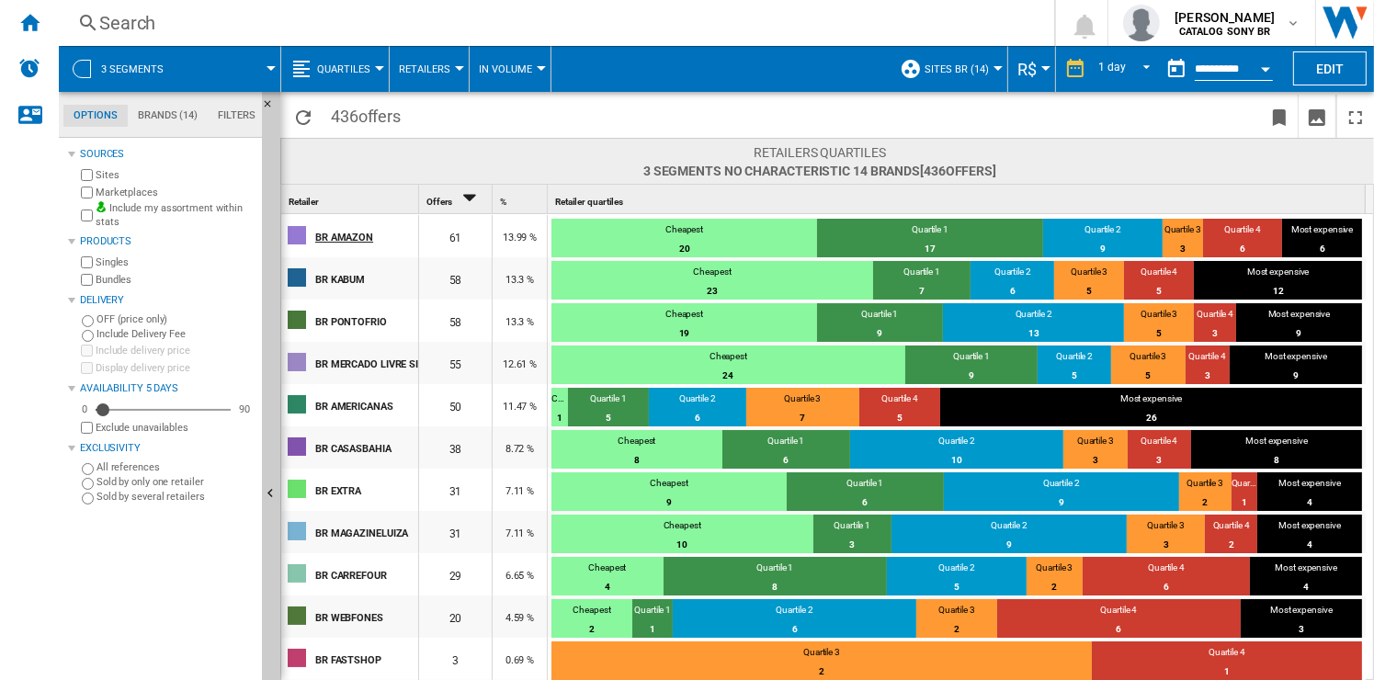
click at [344, 234] on div "BR AMAZON" at bounding box center [366, 236] width 102 height 39
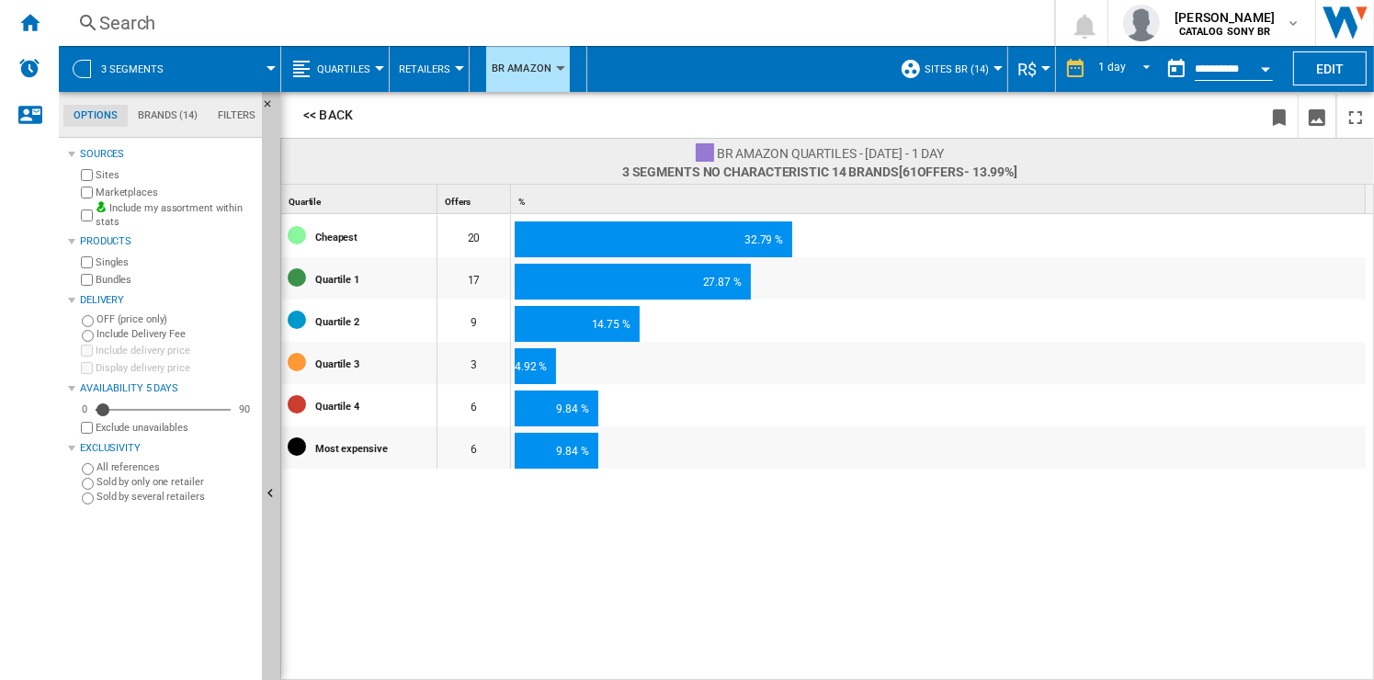
click at [364, 68] on span "Quartiles" at bounding box center [343, 69] width 53 height 12
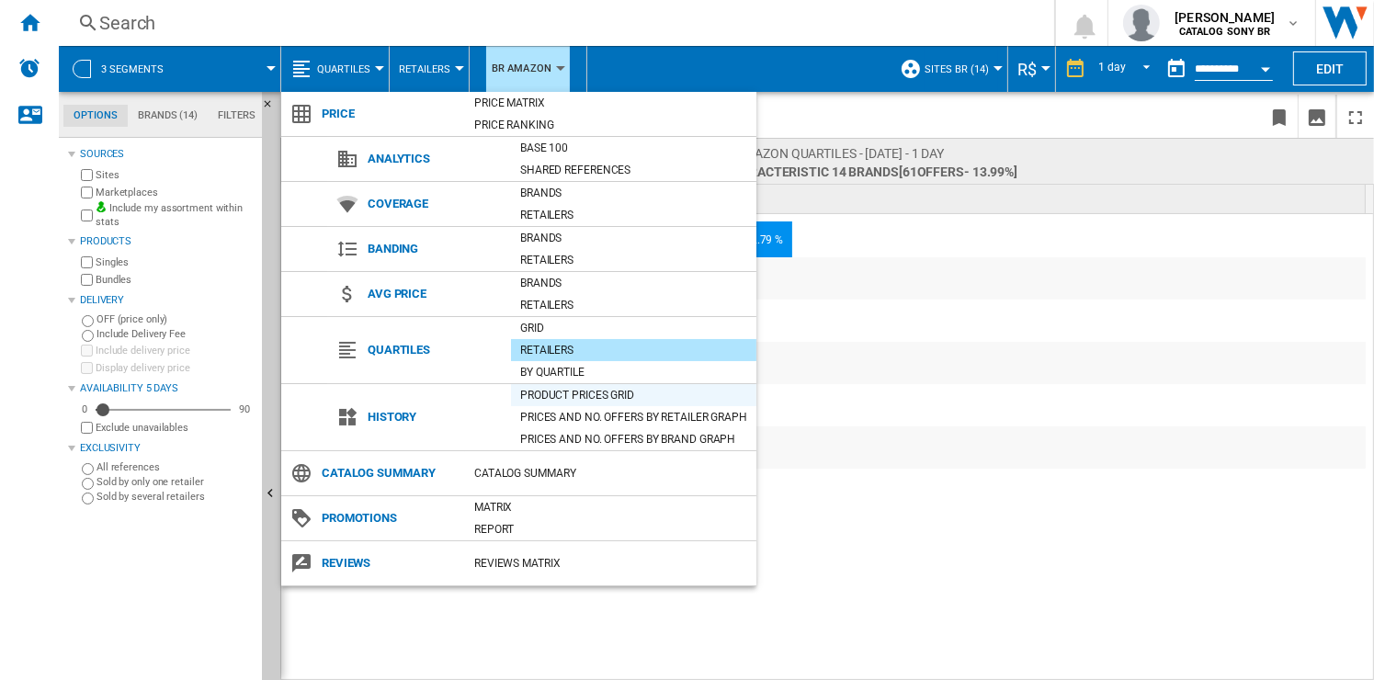
click at [576, 399] on div "Product prices grid" at bounding box center [633, 395] width 245 height 18
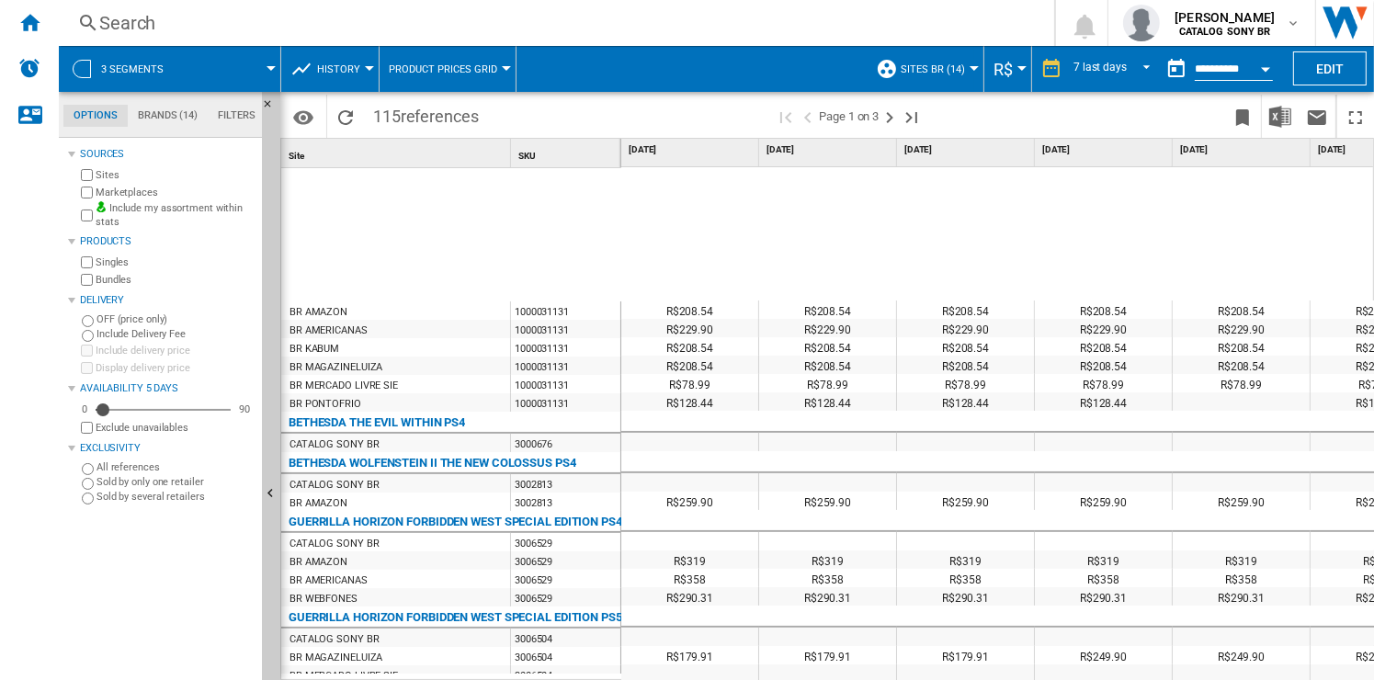
scroll to position [432, 0]
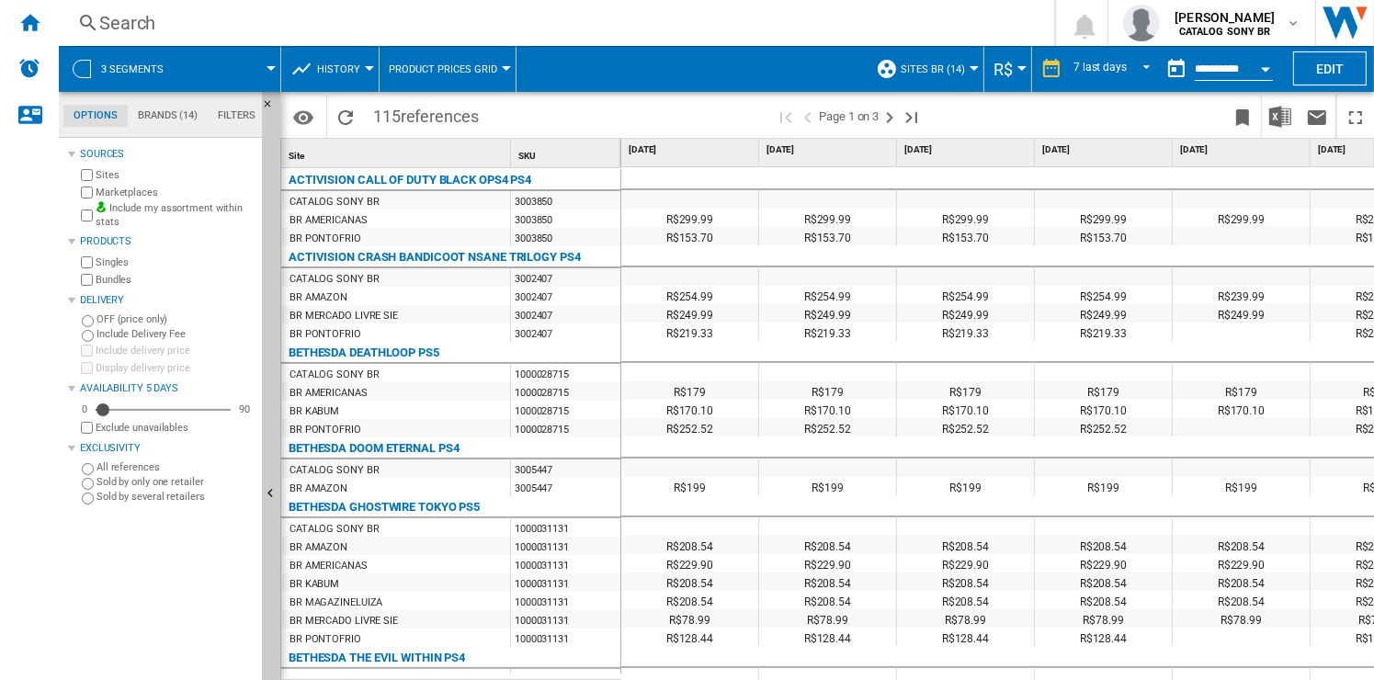
click at [347, 59] on button "History" at bounding box center [343, 69] width 52 height 46
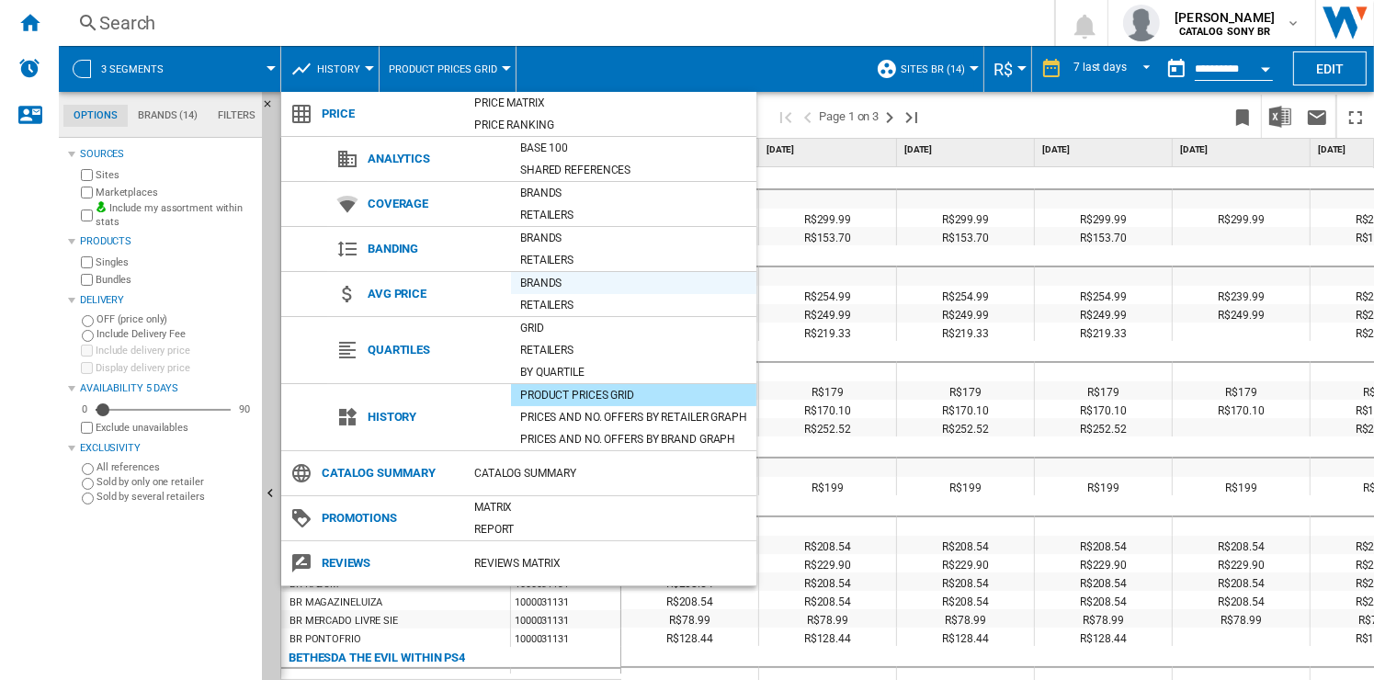
click at [555, 286] on div "Brands" at bounding box center [633, 283] width 245 height 18
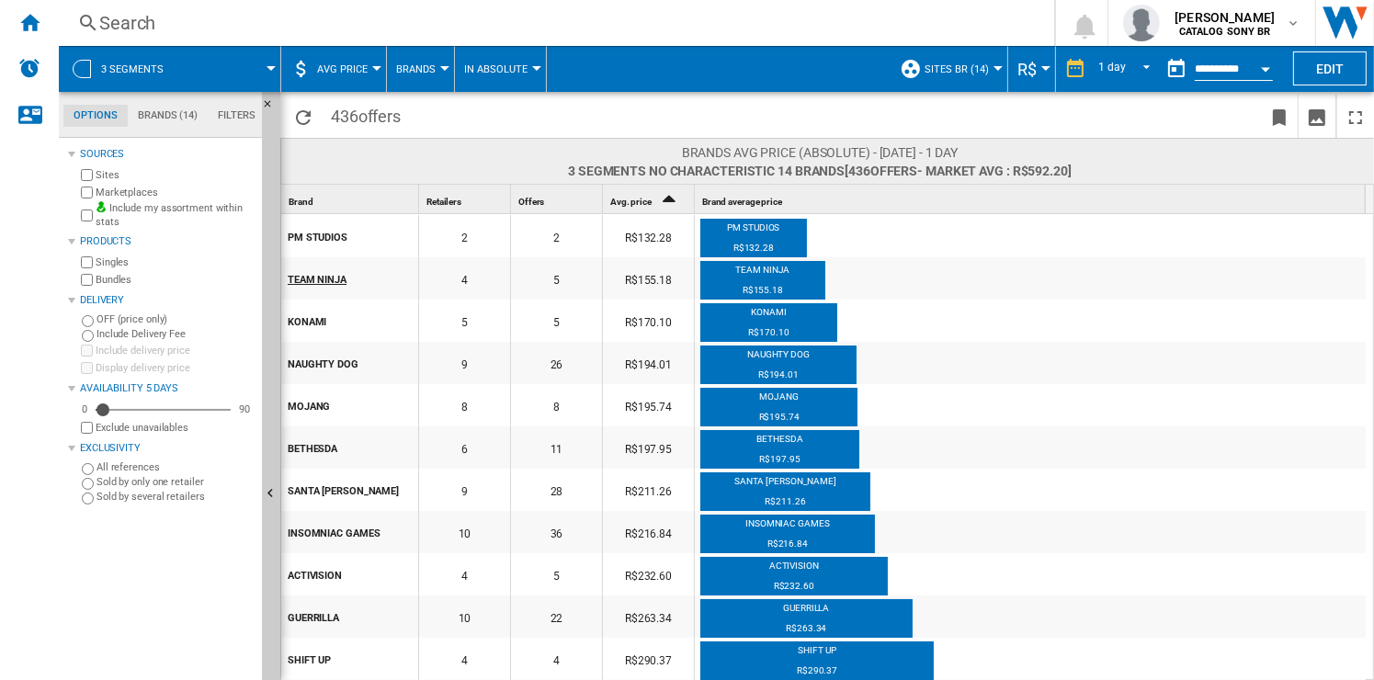
click at [336, 279] on div "TEAM NINJA" at bounding box center [353, 278] width 130 height 39
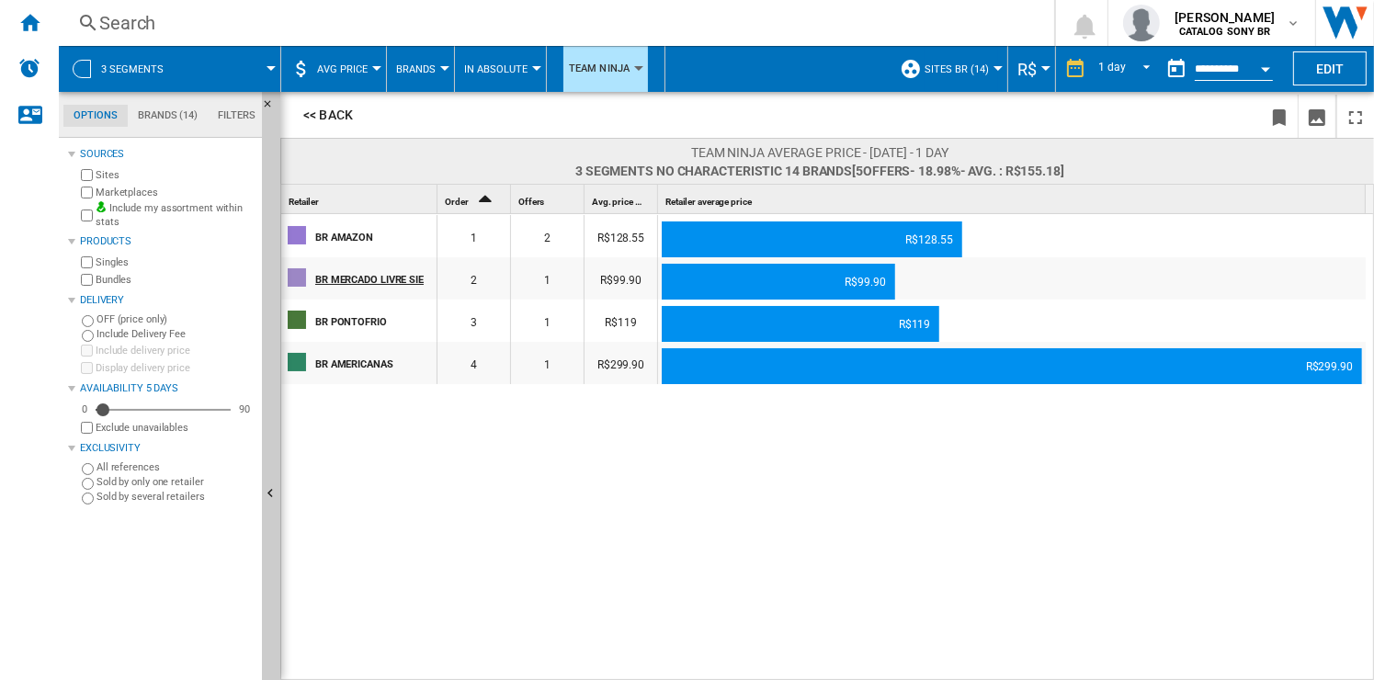
click at [353, 278] on div "BR MERCADO LIVRE SIE" at bounding box center [375, 278] width 120 height 39
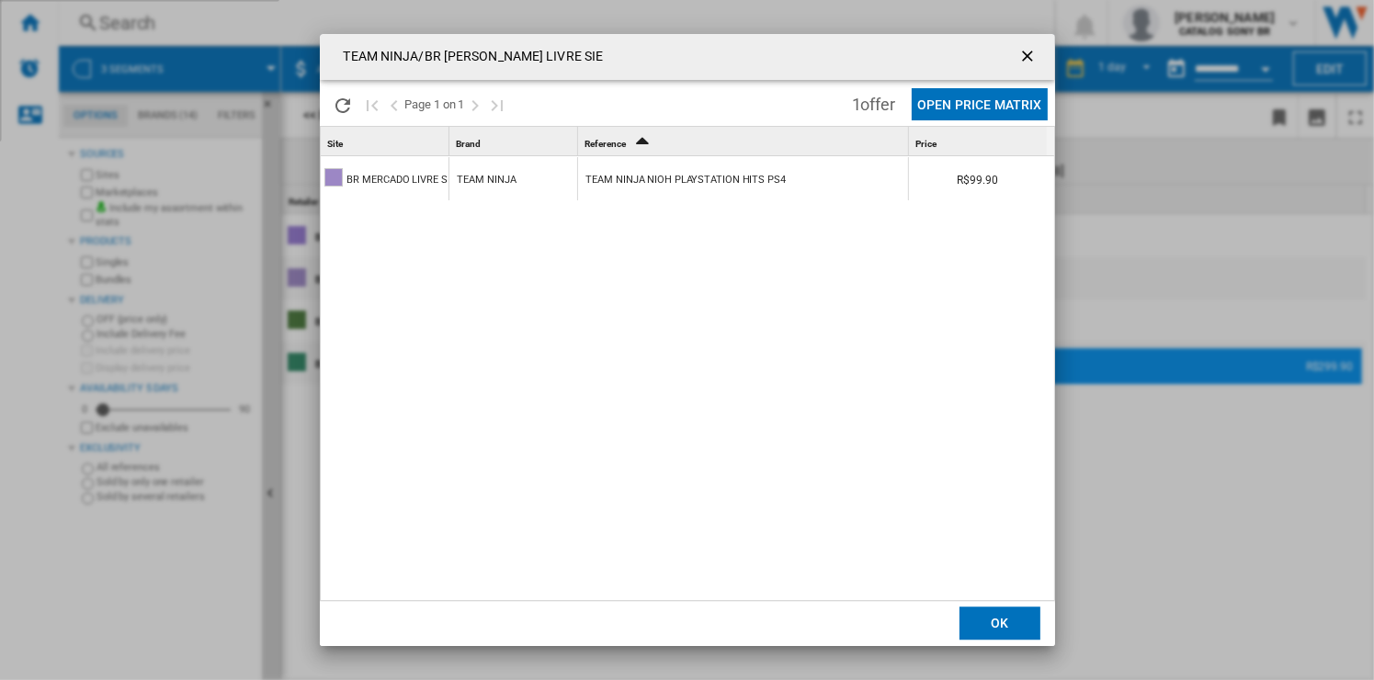
click at [1019, 51] on ng-md-icon "getI18NText('BUTTONS.CLOSE_DIALOG')" at bounding box center [1030, 58] width 22 height 22
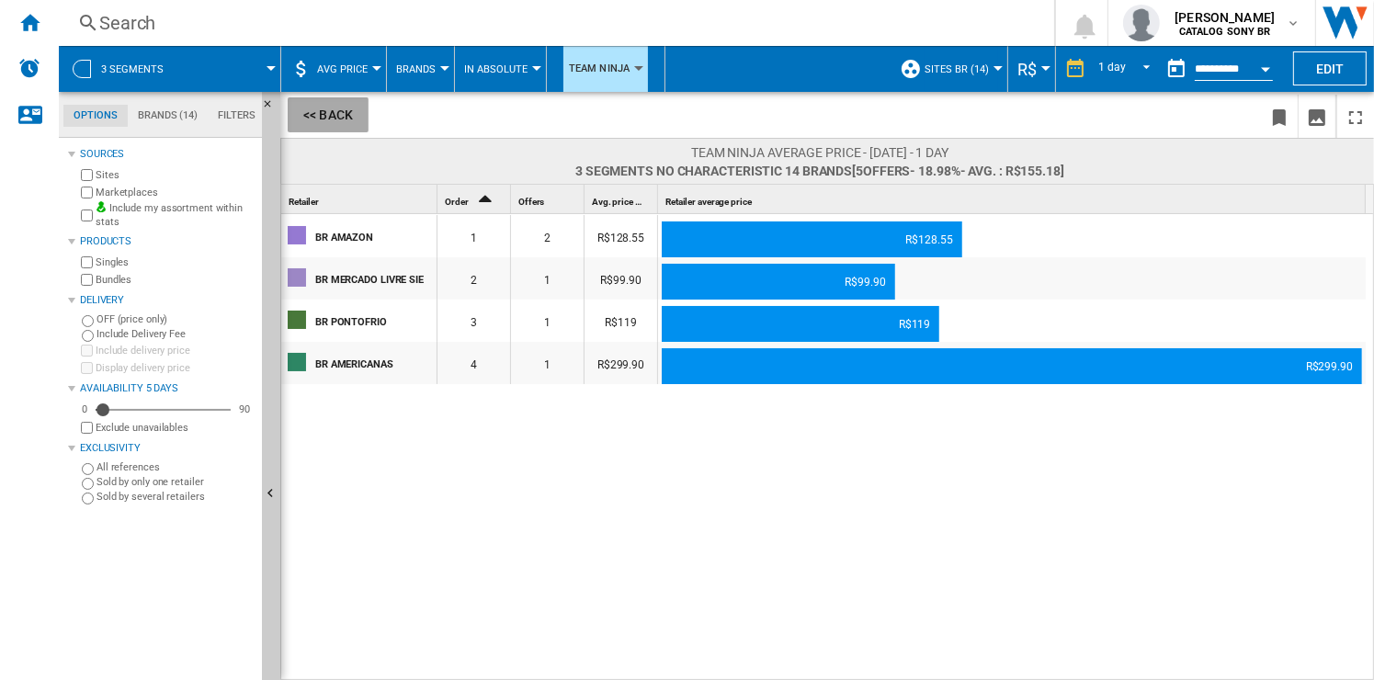
click at [320, 119] on button "<< Back" at bounding box center [328, 114] width 81 height 35
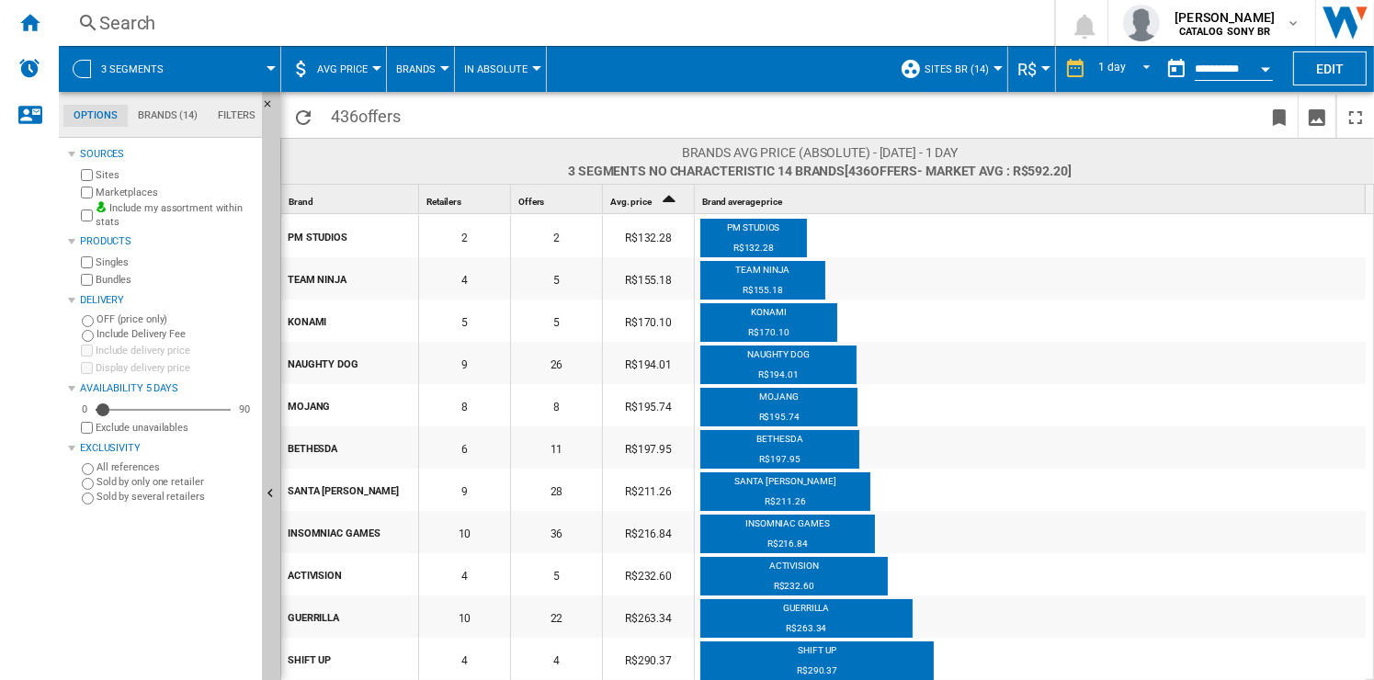
click at [332, 70] on span "AVG Price" at bounding box center [342, 69] width 51 height 12
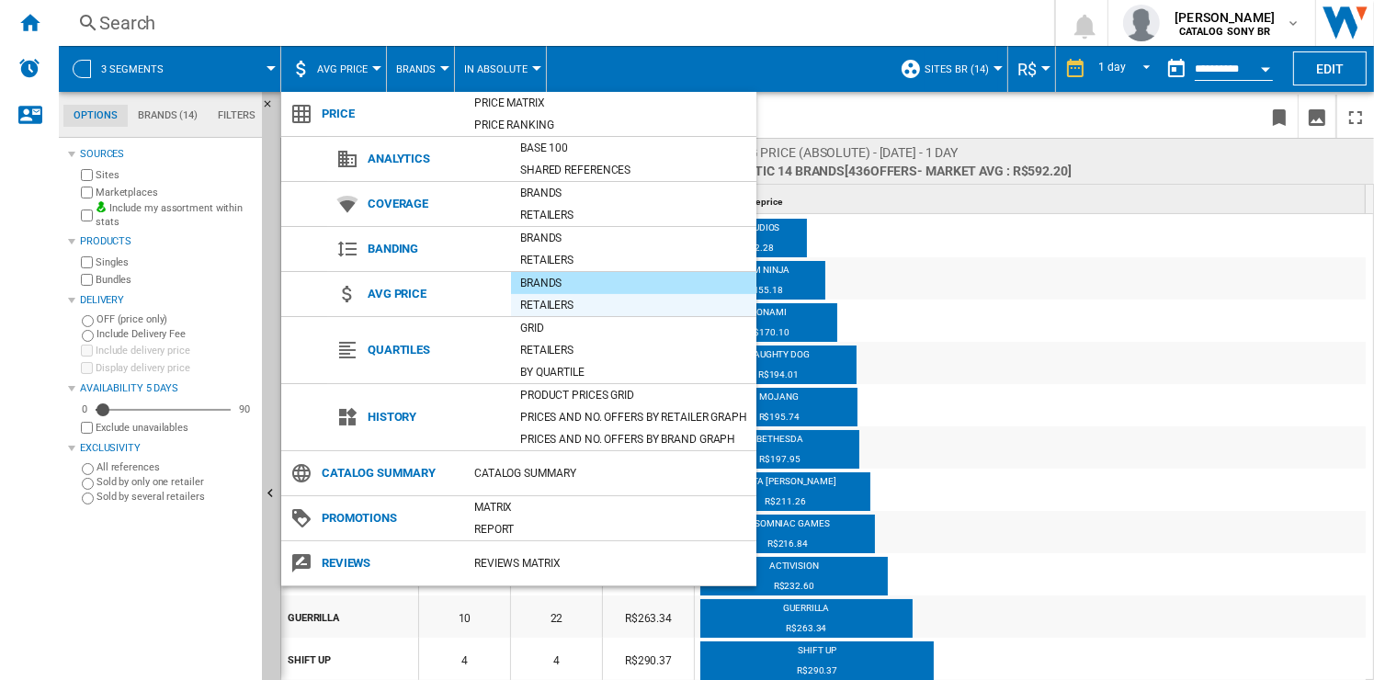
click at [558, 307] on div "Retailers" at bounding box center [633, 305] width 245 height 18
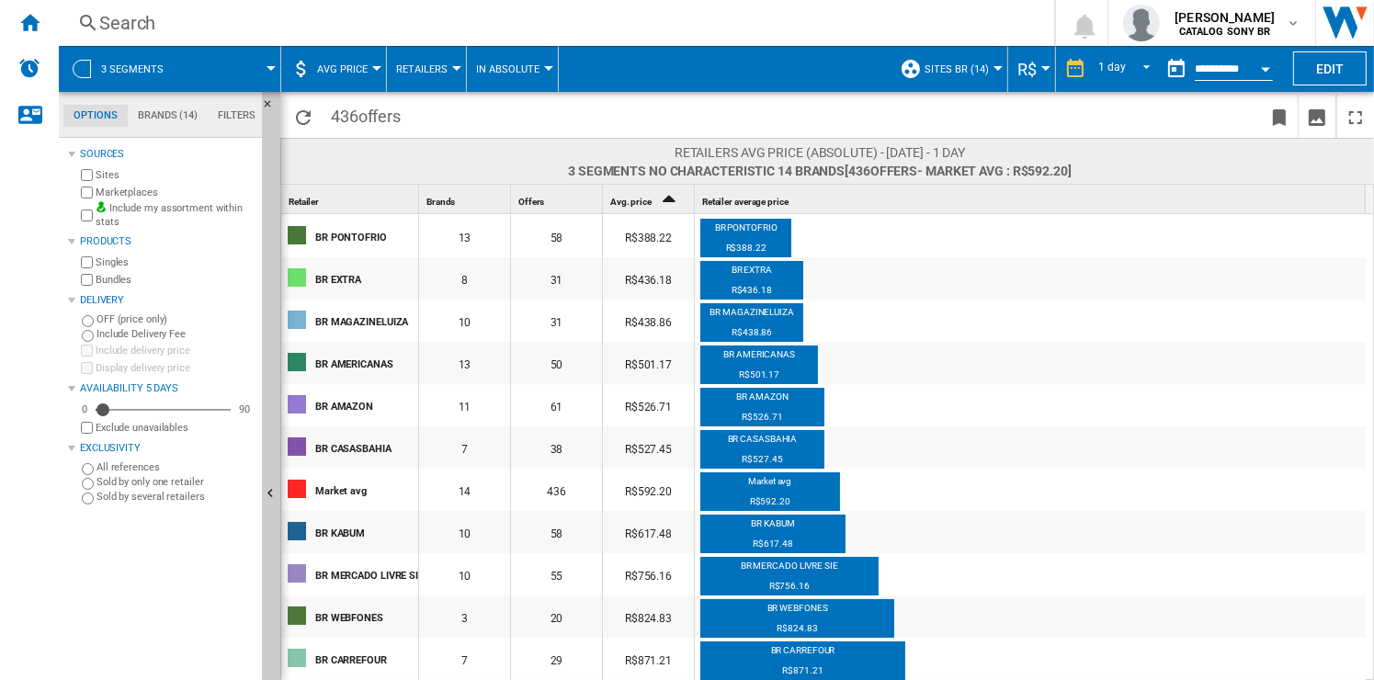
click at [366, 69] on span "AVG Price" at bounding box center [342, 69] width 51 height 12
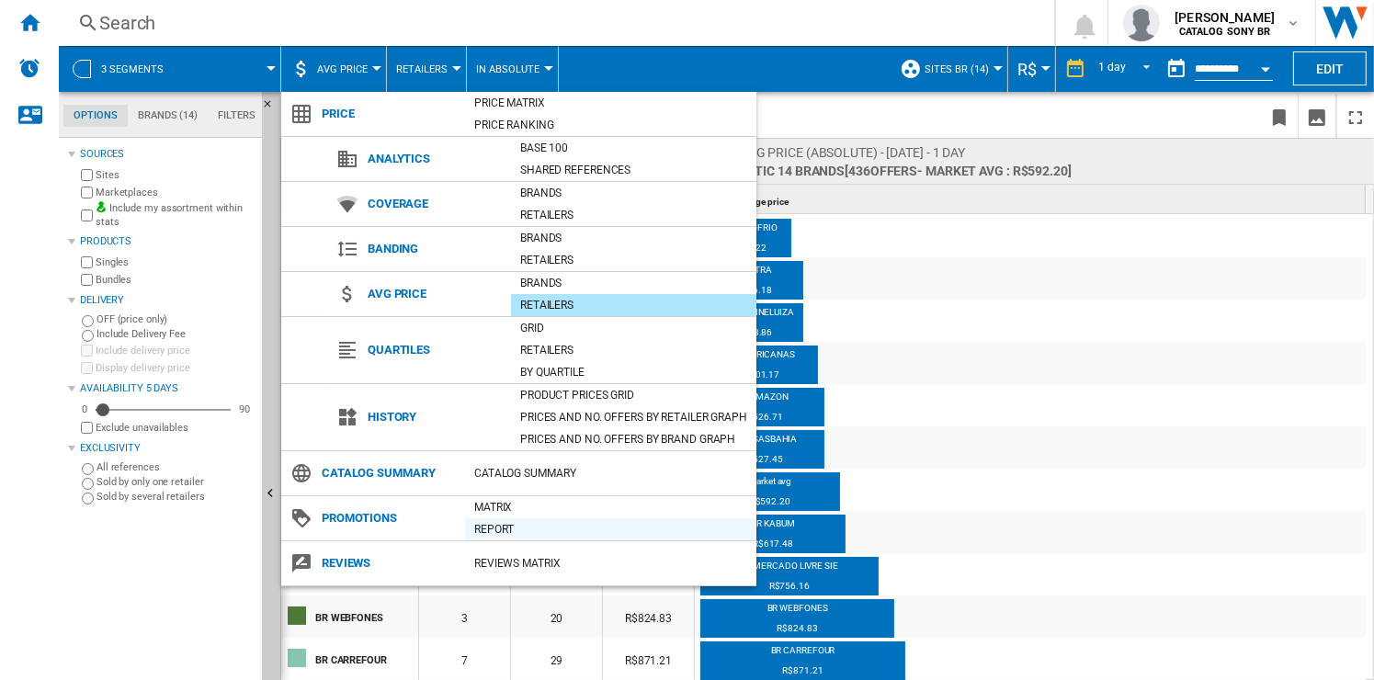
click at [506, 530] on div "Report" at bounding box center [610, 529] width 291 height 18
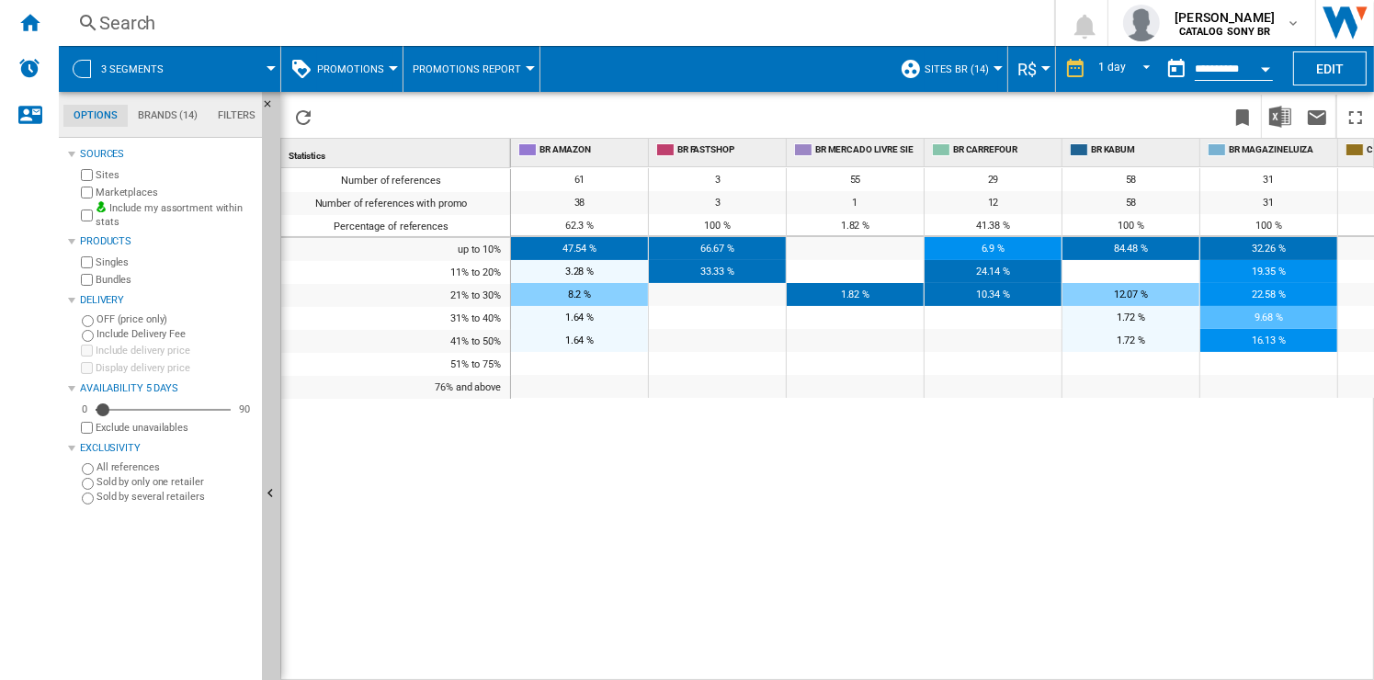
click at [368, 70] on span "Promotions" at bounding box center [350, 69] width 67 height 12
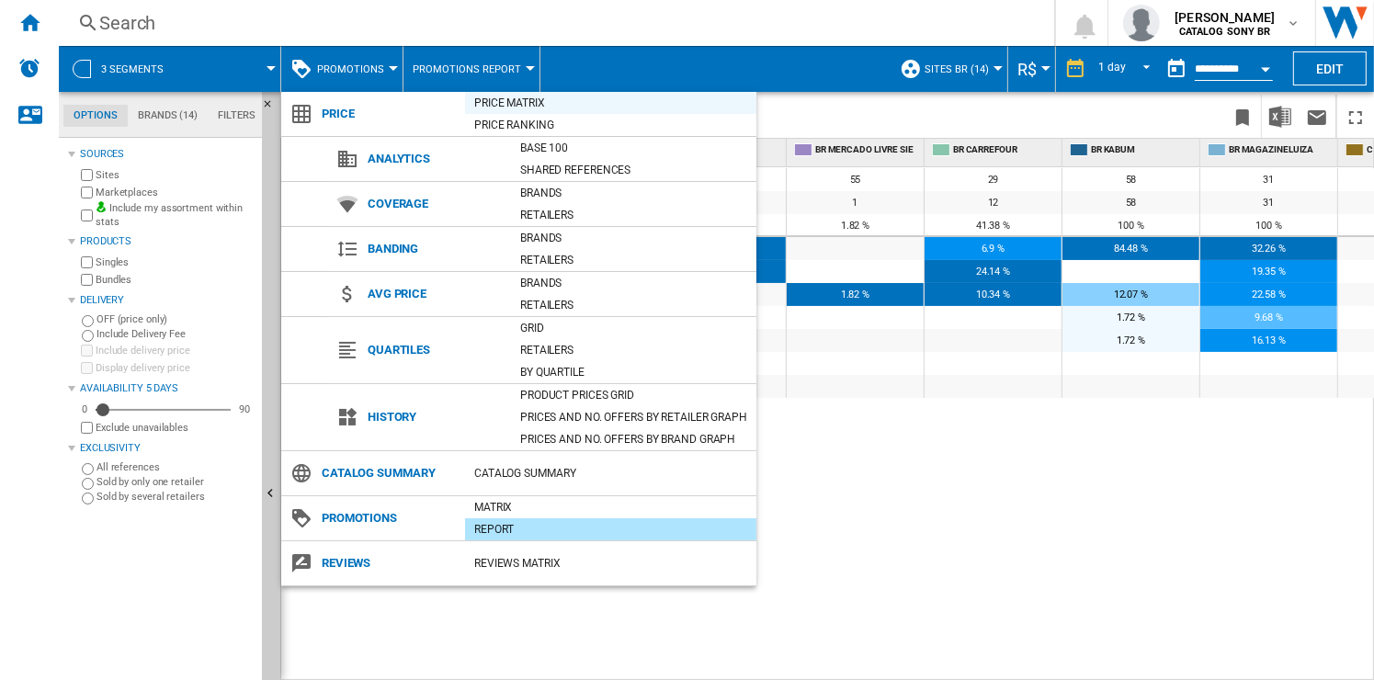
click at [505, 102] on div "Price Matrix" at bounding box center [610, 103] width 291 height 18
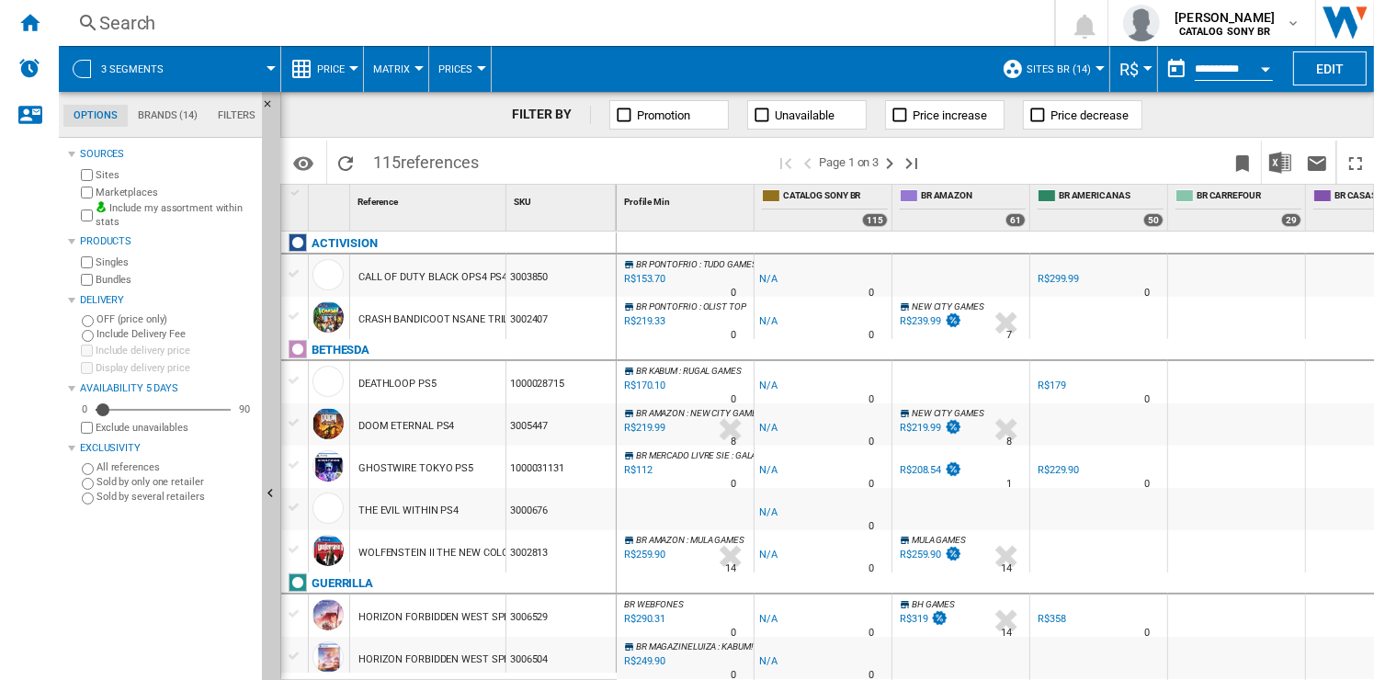
click at [444, 272] on div "CALL OF DUTY BLACK OPS4 PS4" at bounding box center [433, 277] width 149 height 42
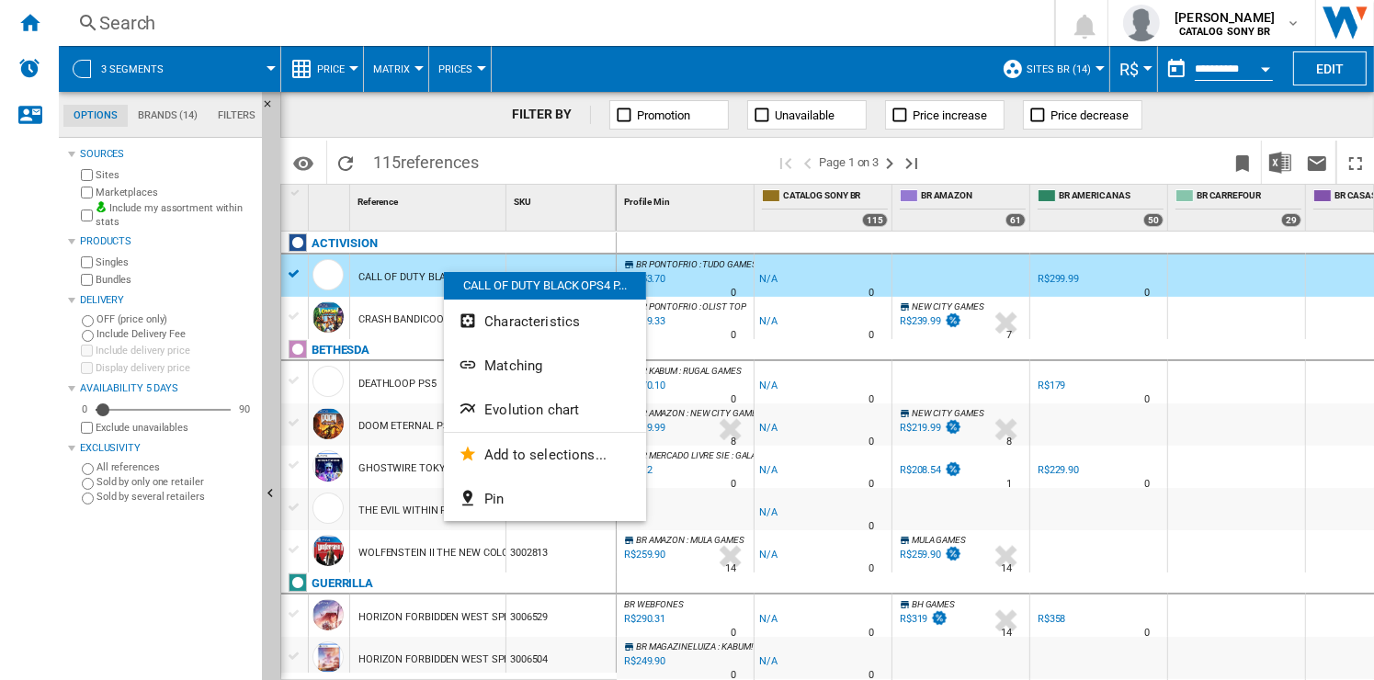
drag, startPoint x: 444, startPoint y: 272, endPoint x: 407, endPoint y: 273, distance: 36.8
click at [407, 273] on div at bounding box center [687, 340] width 1374 height 680
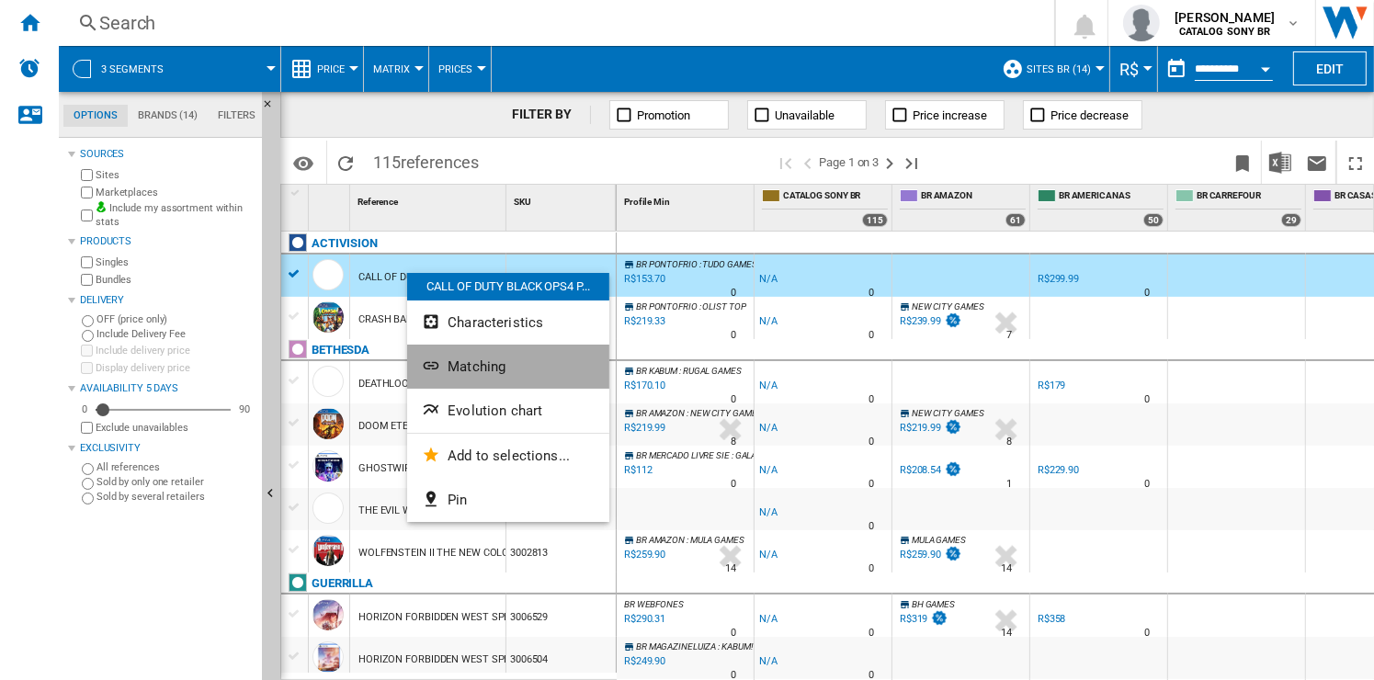
click at [488, 359] on span "Matching" at bounding box center [477, 367] width 58 height 17
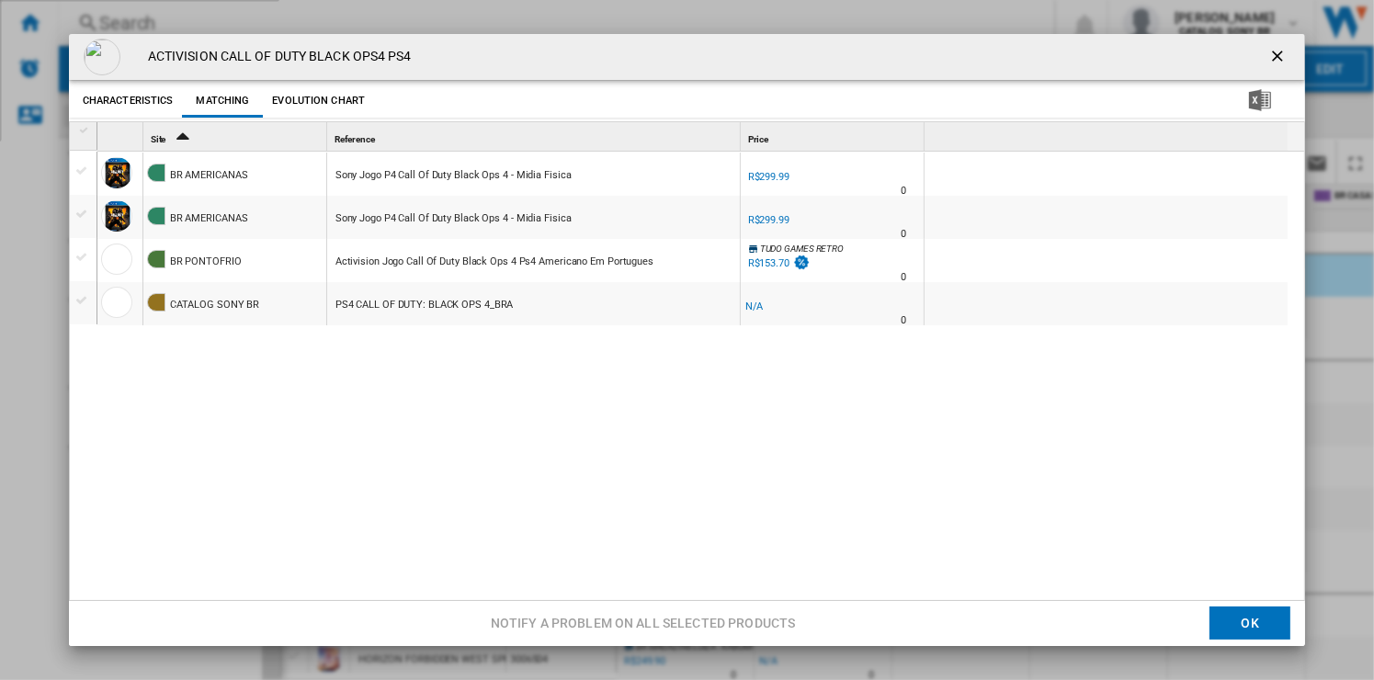
click at [465, 183] on div "Sony Jogo P4 Call Of Duty Black Ops 4 - Midia Fisica" at bounding box center [454, 175] width 236 height 42
click at [519, 262] on div "Activision Jogo Call Of Duty Black Ops 4 Ps4 Americano Em Portugues" at bounding box center [495, 262] width 318 height 42
click at [315, 622] on div "ACTIVISION CALL OF DUTY BLACK OPS4 PS4 Characteristics Matching Evolution chart…" at bounding box center [687, 340] width 1374 height 680
click at [263, 622] on div "ACTIVISION CALL OF DUTY BLACK OPS4 PS4 Characteristics Matching Evolution chart…" at bounding box center [687, 340] width 1374 height 680
click at [1243, 615] on button "OK" at bounding box center [1250, 624] width 81 height 33
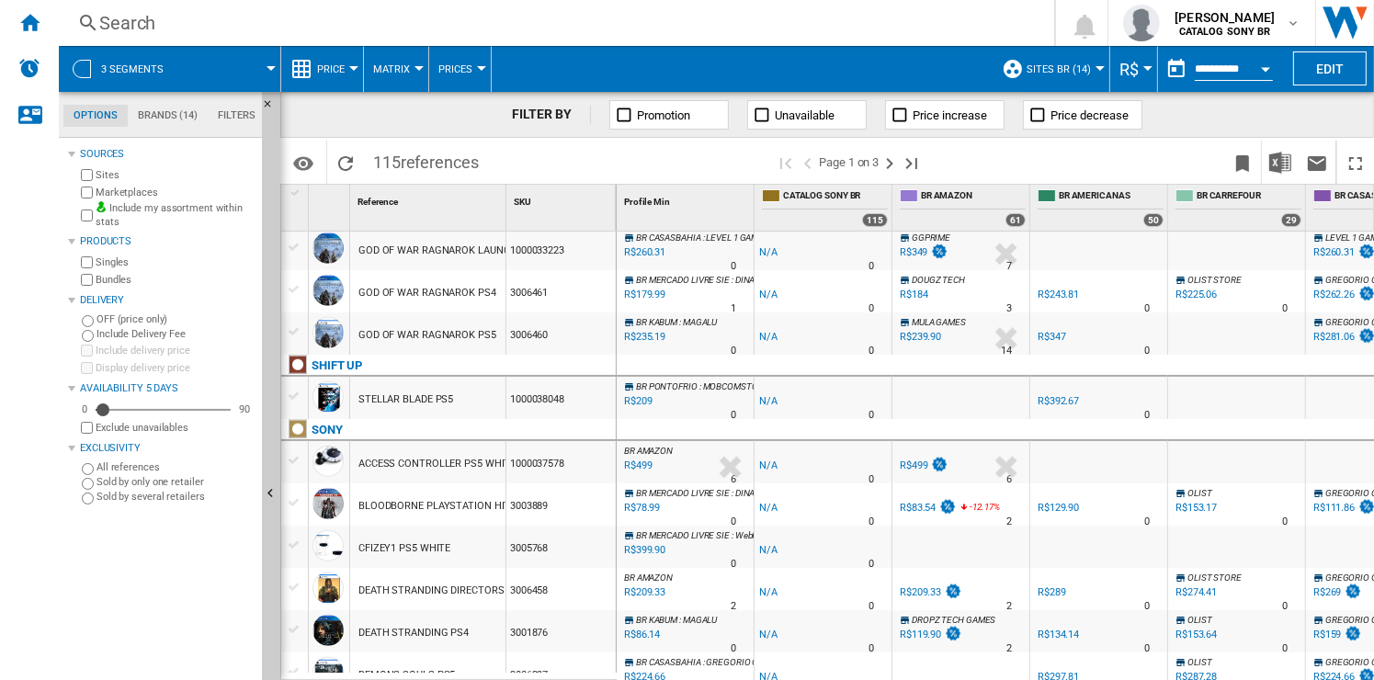
scroll to position [1706, 0]
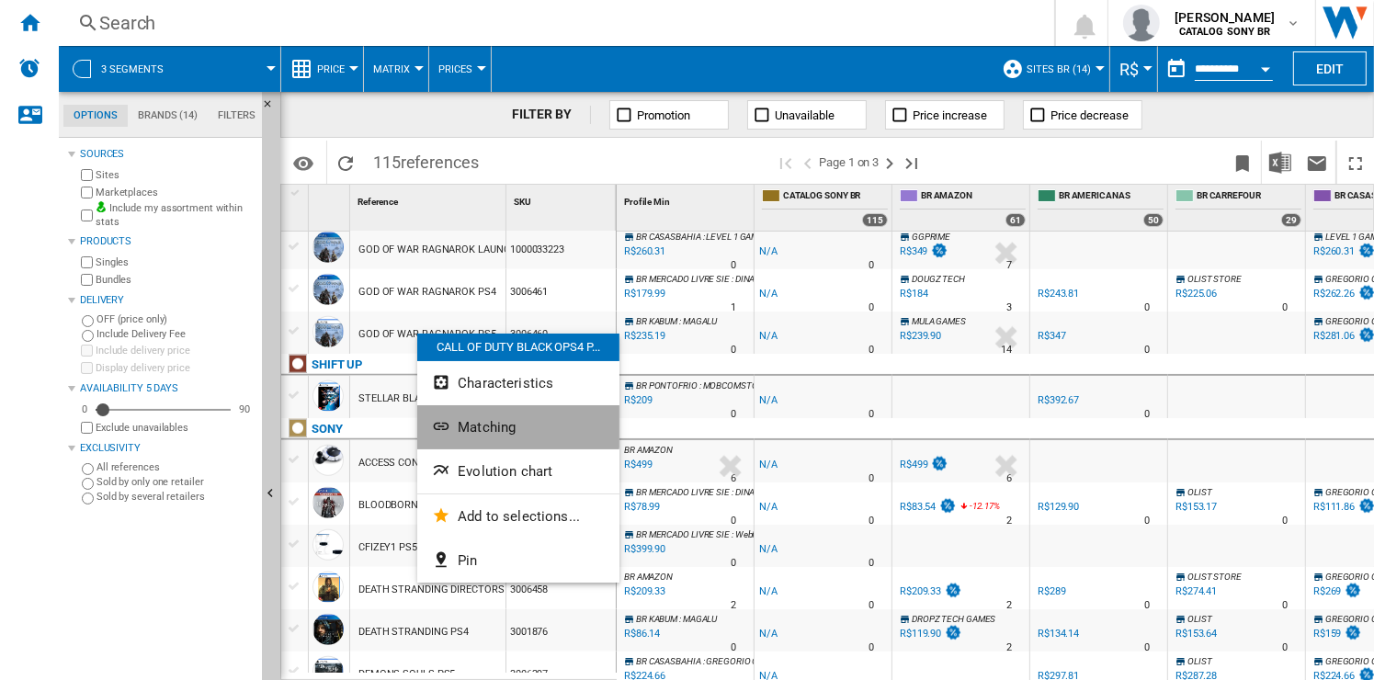
click at [485, 424] on span "Matching" at bounding box center [487, 427] width 58 height 17
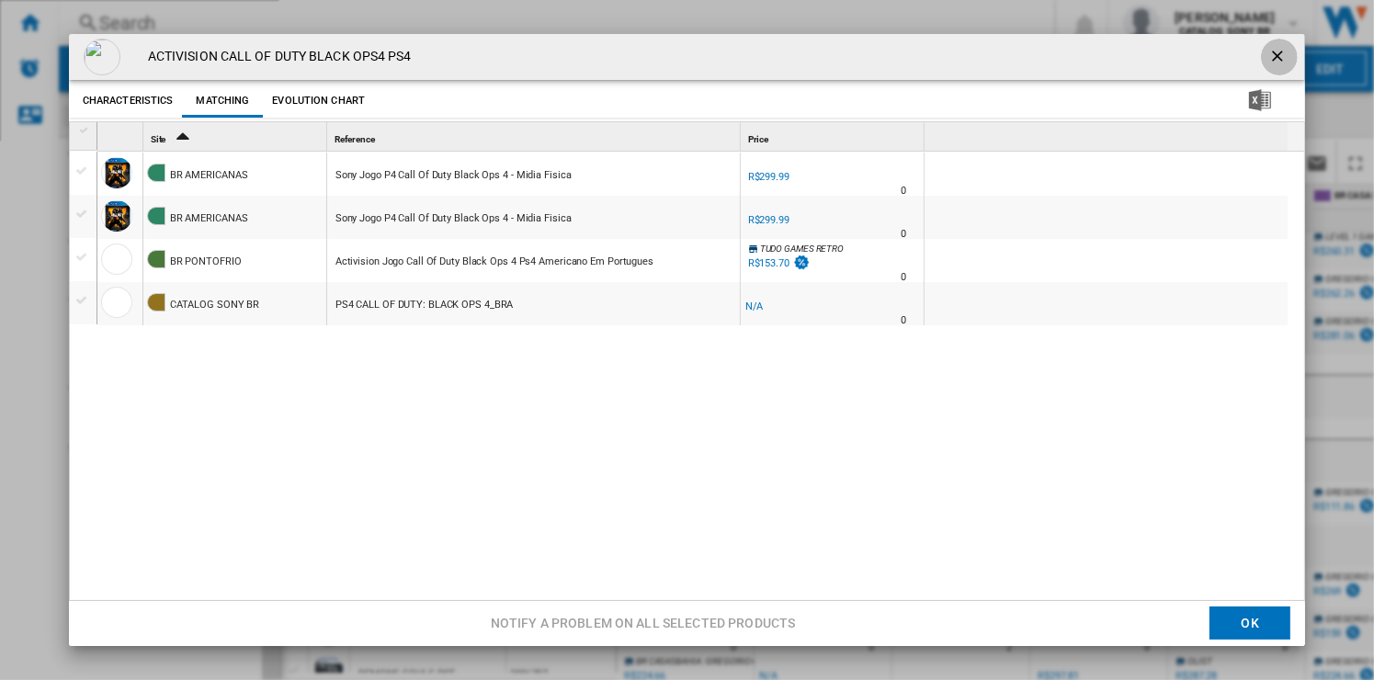
click at [1279, 51] on ng-md-icon "getI18NText('BUTTONS.CLOSE_DIALOG')" at bounding box center [1280, 58] width 22 height 22
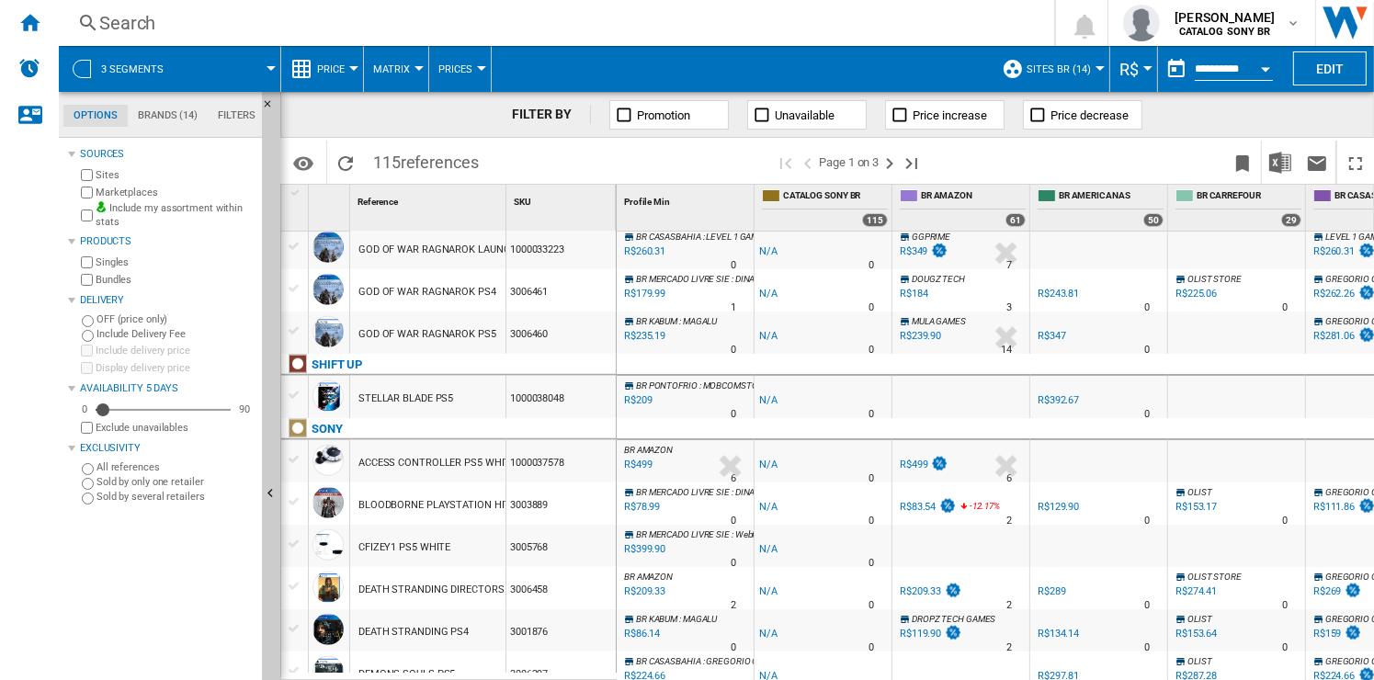
click at [470, 324] on div "GOD OF WAR RAGNAROK PS5" at bounding box center [428, 334] width 138 height 42
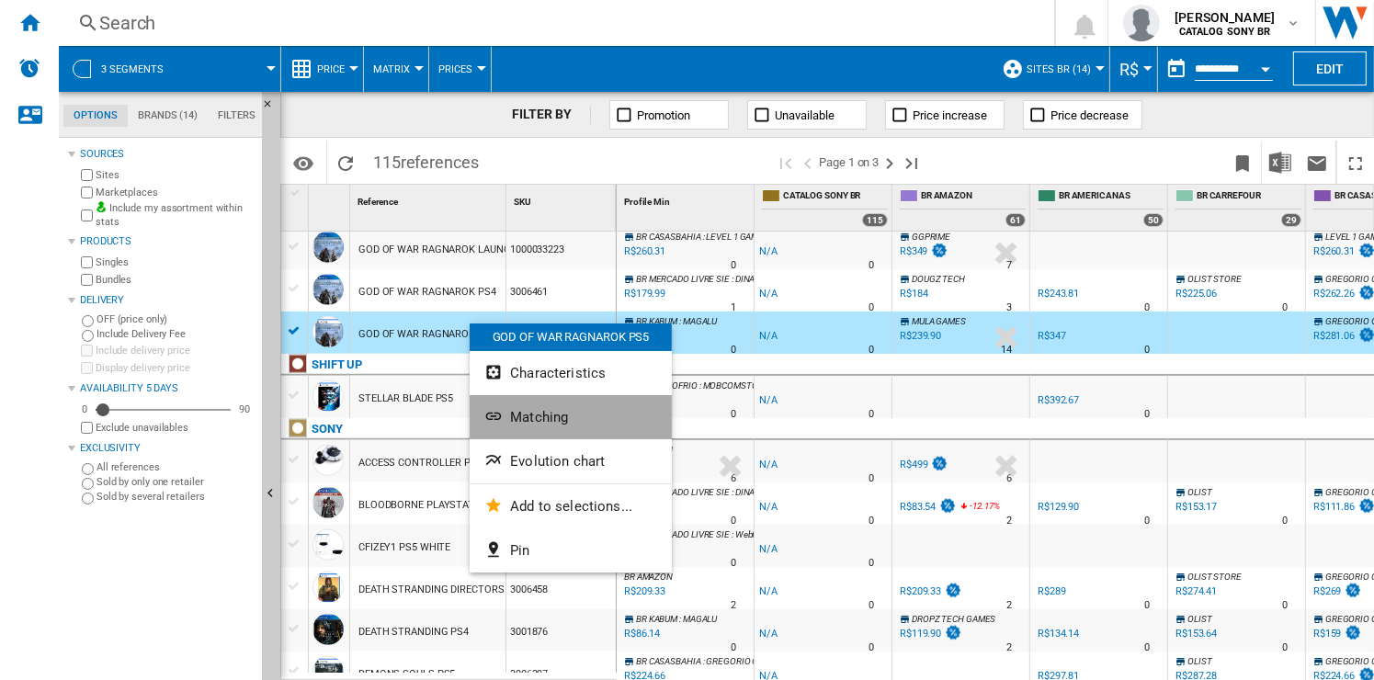
click at [548, 402] on button "Matching" at bounding box center [571, 417] width 202 height 44
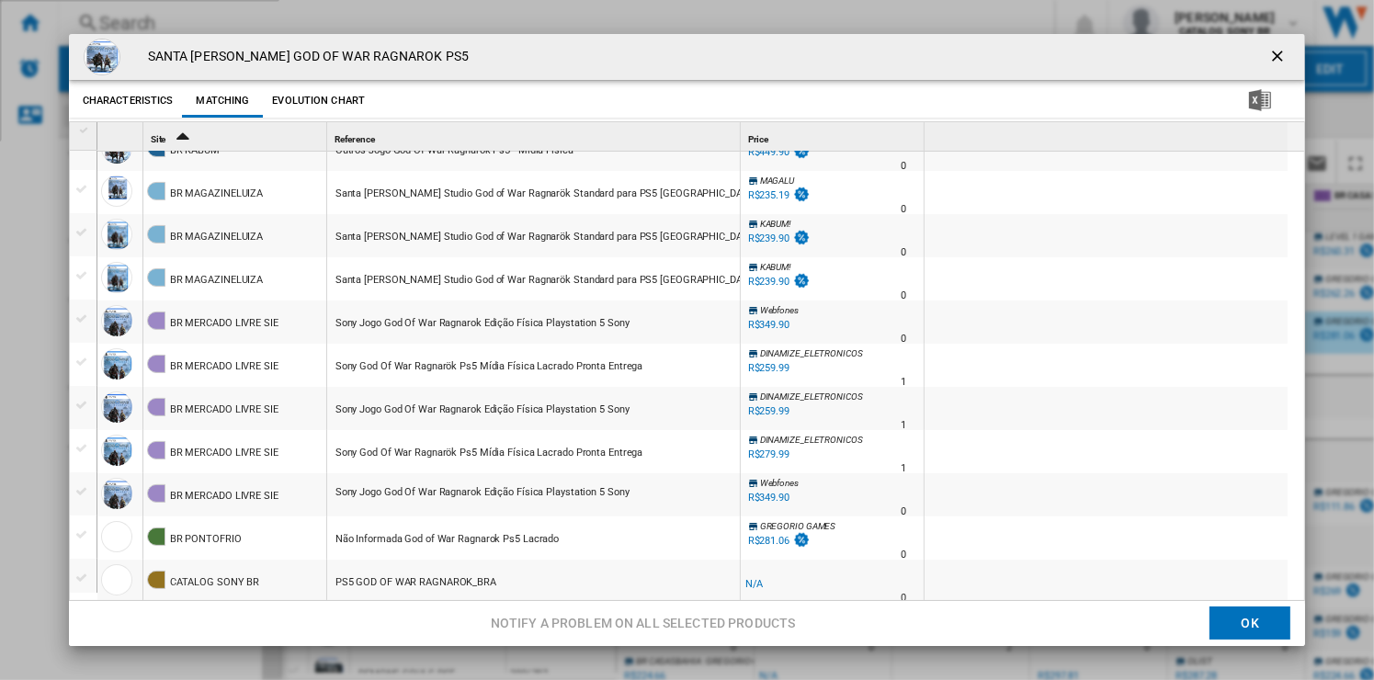
scroll to position [0, 0]
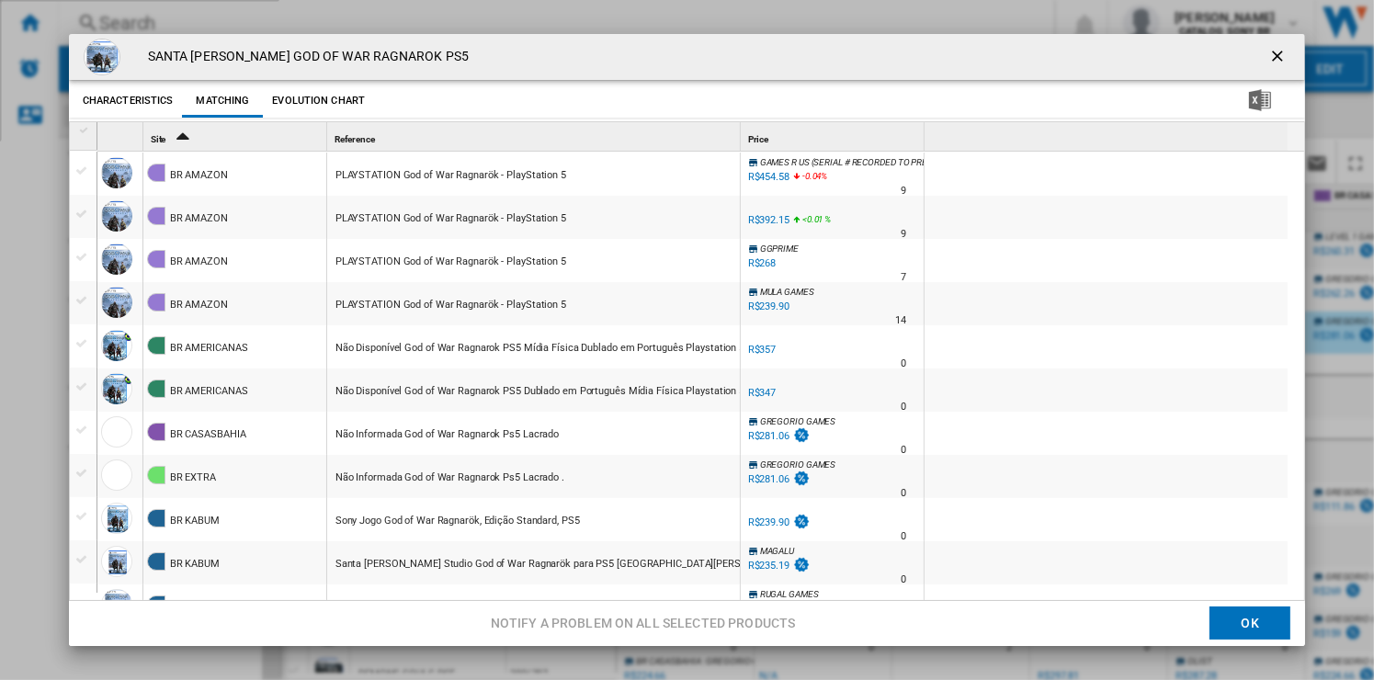
click at [313, 103] on button "Evolution chart" at bounding box center [319, 101] width 102 height 33
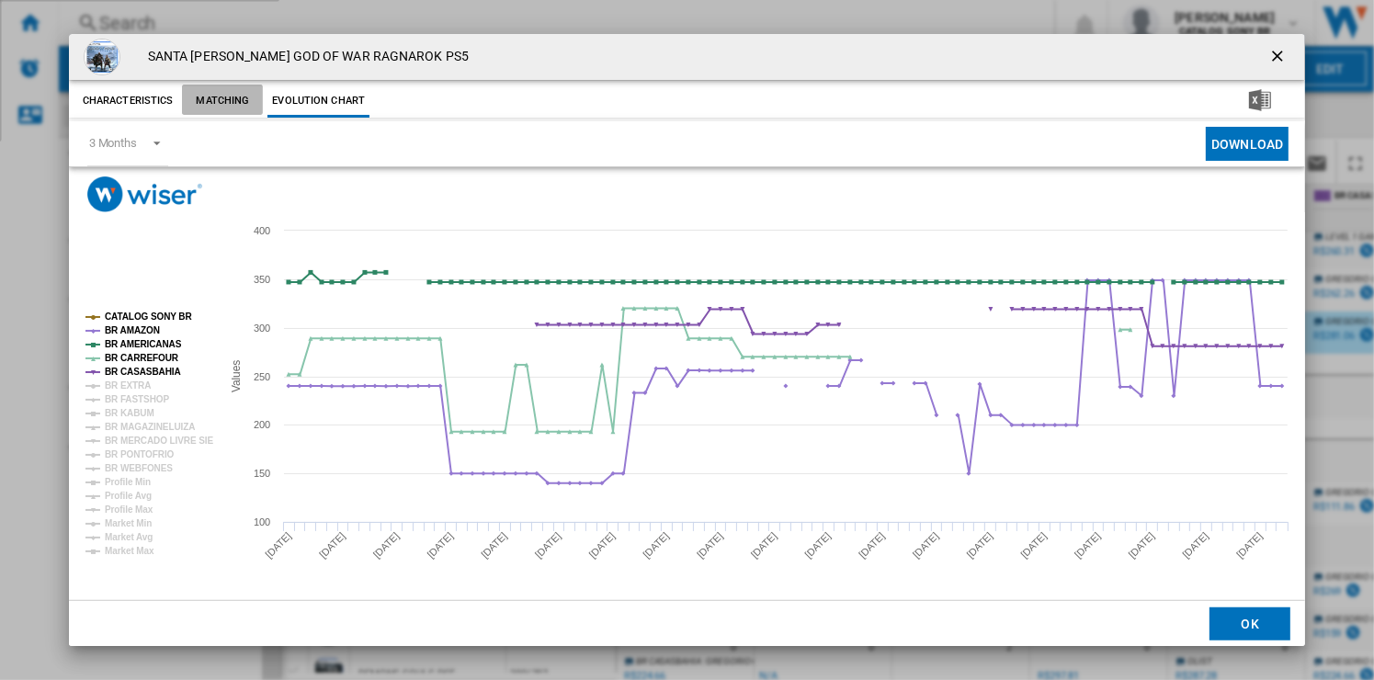
click at [221, 102] on button "Matching" at bounding box center [222, 101] width 81 height 33
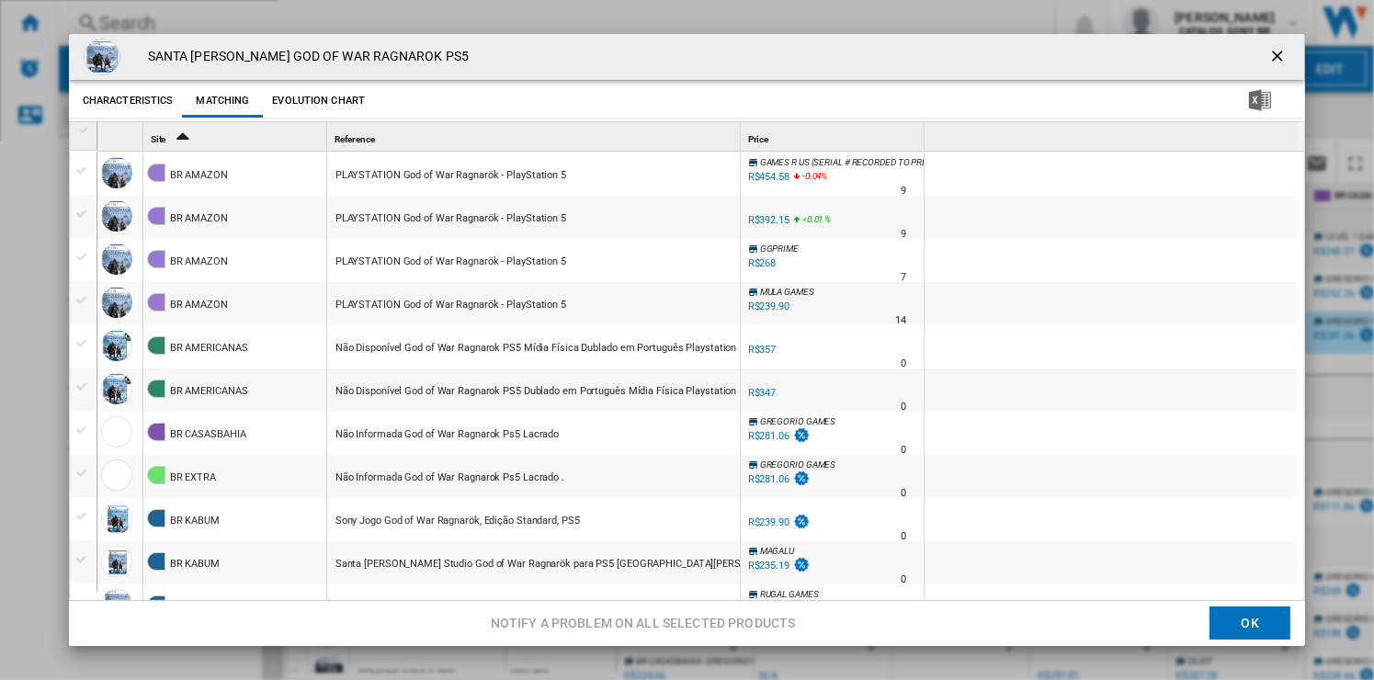
click at [767, 218] on div "R$392.15" at bounding box center [768, 220] width 41 height 12
